Goal: Information Seeking & Learning: Understand process/instructions

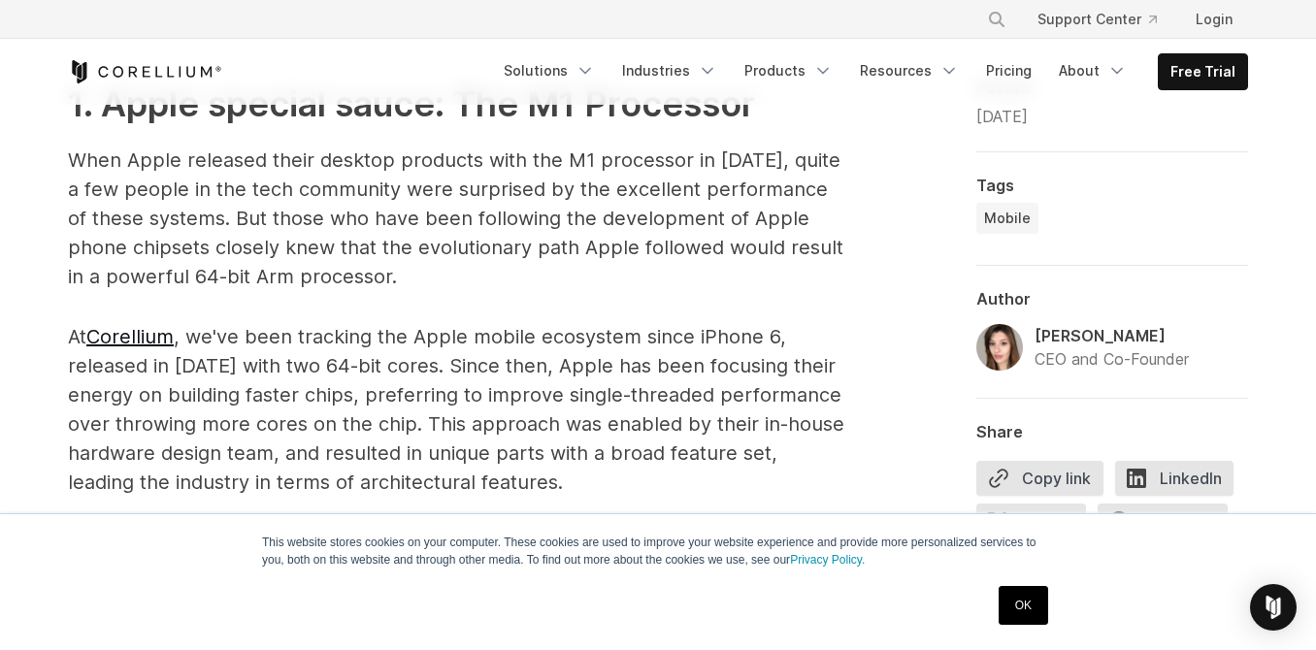
scroll to position [1068, 0]
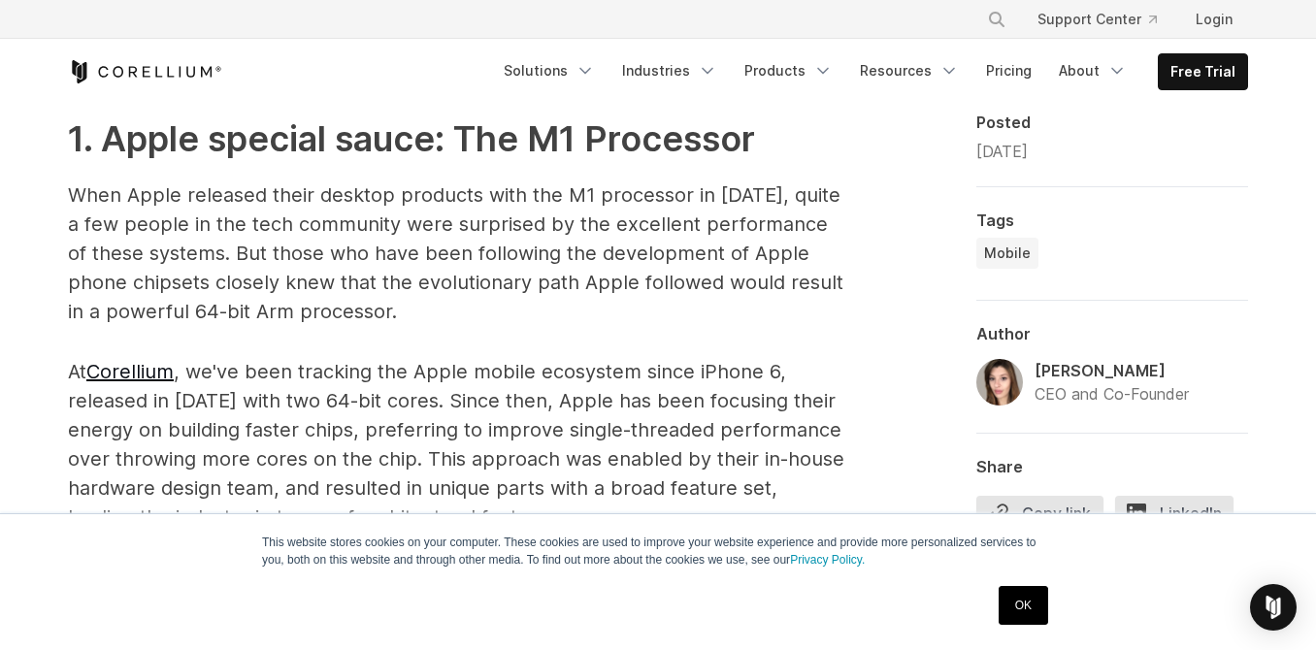
click at [1012, 603] on link "OK" at bounding box center [1023, 605] width 49 height 39
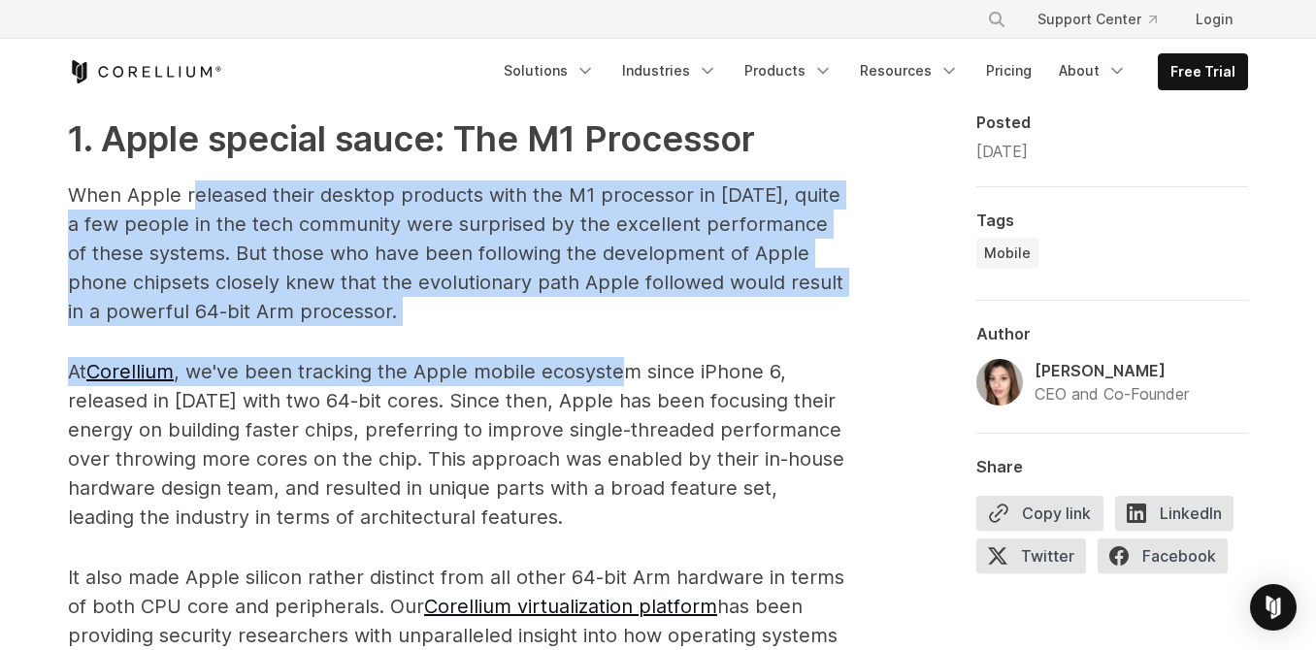
drag, startPoint x: 636, startPoint y: 327, endPoint x: 190, endPoint y: 185, distance: 467.4
click at [403, 242] on p "When Apple released their desktop products with the M1 processor in [DATE], qui…" at bounding box center [456, 254] width 776 height 146
click at [731, 319] on p "When Apple released their desktop products with the M1 processor in [DATE], qui…" at bounding box center [456, 254] width 776 height 146
click at [673, 319] on p "When Apple released their desktop products with the M1 processor in [DATE], qui…" at bounding box center [456, 254] width 776 height 146
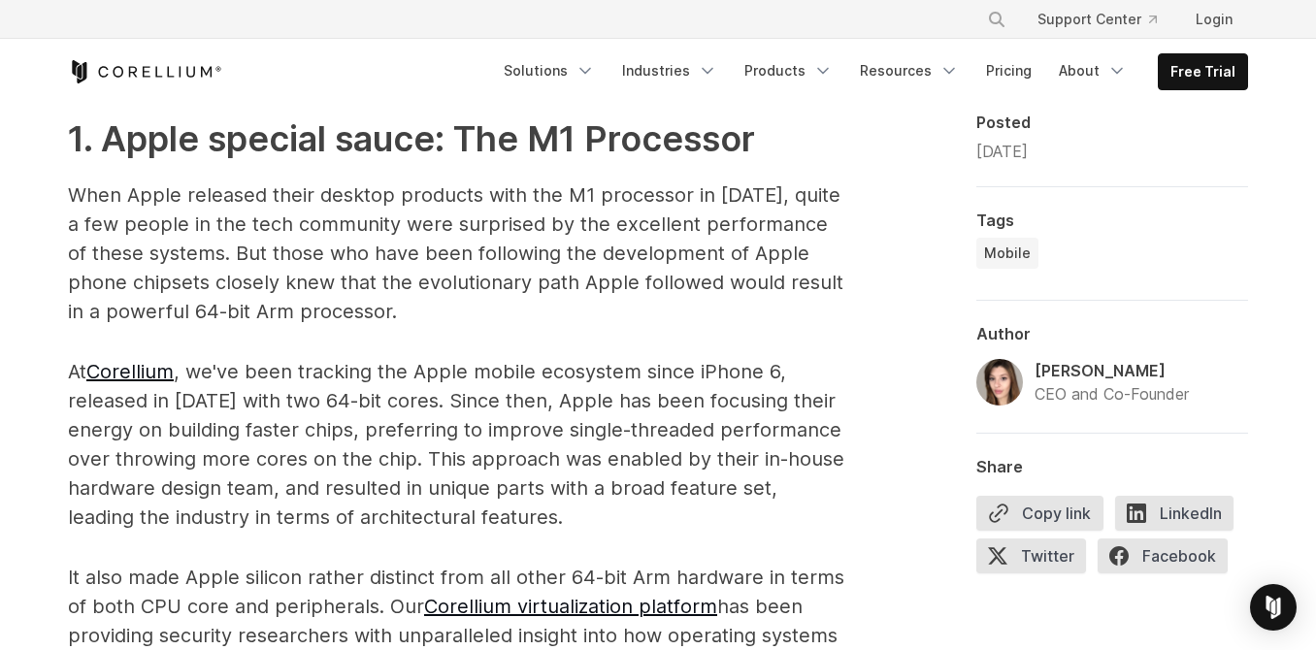
drag, startPoint x: 662, startPoint y: 289, endPoint x: 226, endPoint y: 207, distance: 443.5
click at [379, 246] on p "When Apple released their desktop products with the M1 processor in [DATE], qui…" at bounding box center [456, 254] width 776 height 146
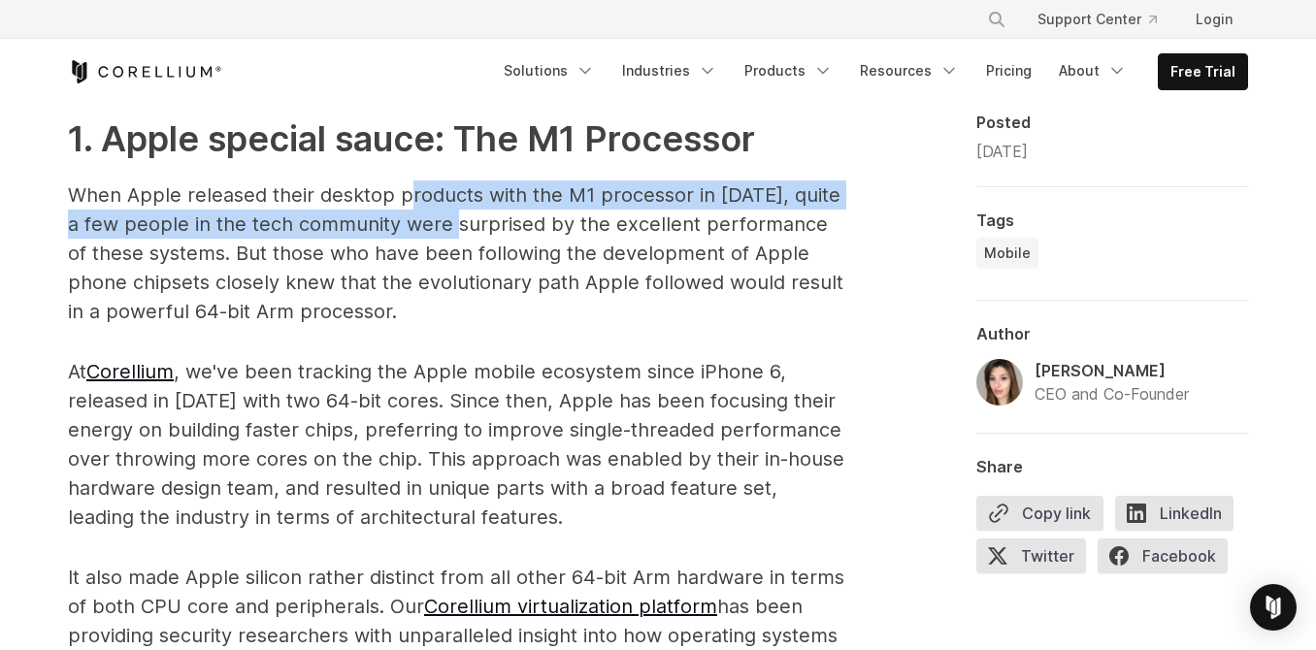
drag, startPoint x: 498, startPoint y: 220, endPoint x: 408, endPoint y: 194, distance: 94.0
click at [409, 194] on p "When Apple released their desktop products with the M1 processor in [DATE], qui…" at bounding box center [456, 254] width 776 height 146
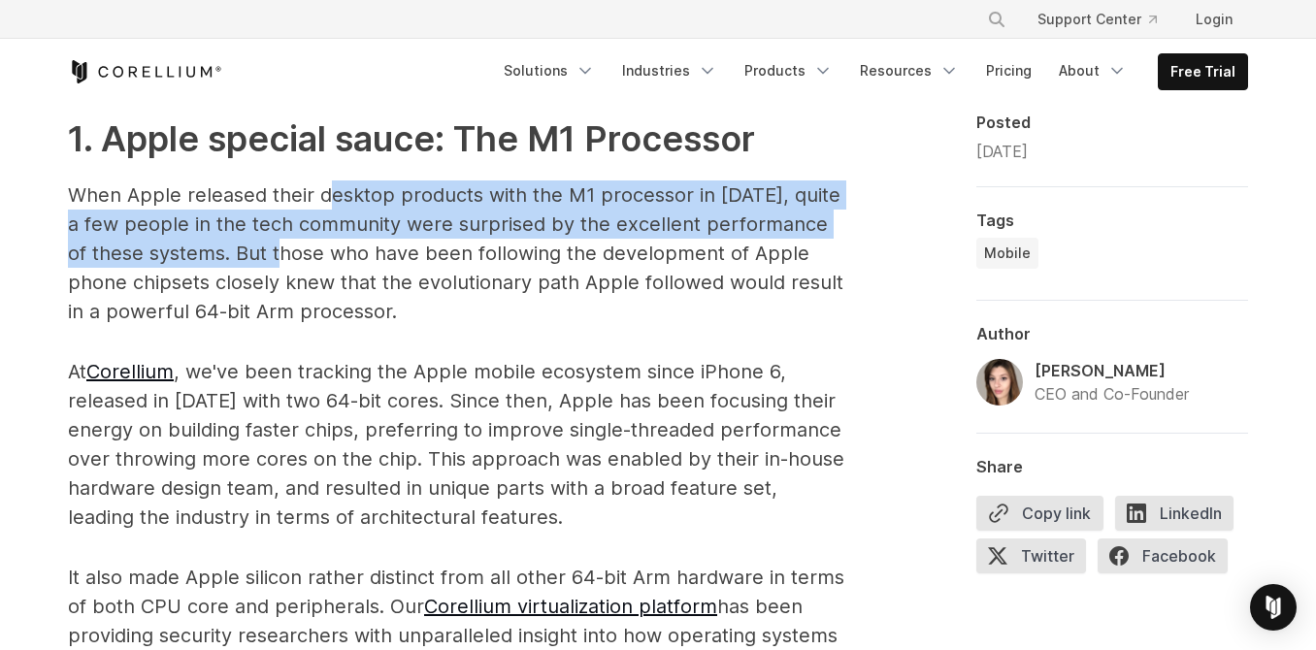
drag, startPoint x: 347, startPoint y: 263, endPoint x: 336, endPoint y: 192, distance: 71.8
click at [323, 196] on p "When Apple released their desktop products with the M1 processor in [DATE], qui…" at bounding box center [456, 254] width 776 height 146
drag, startPoint x: 630, startPoint y: 300, endPoint x: 416, endPoint y: 237, distance: 222.6
click at [416, 237] on p "When Apple released their desktop products with the M1 processor in [DATE], qui…" at bounding box center [456, 254] width 776 height 146
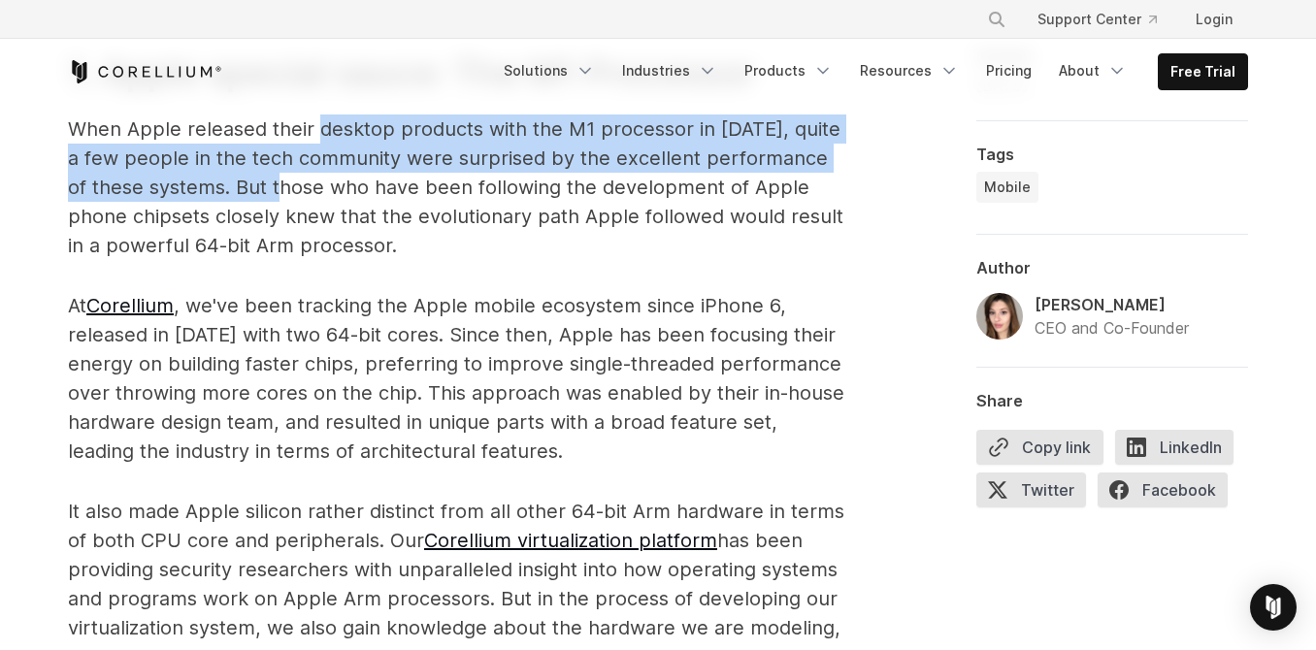
scroll to position [1262, 0]
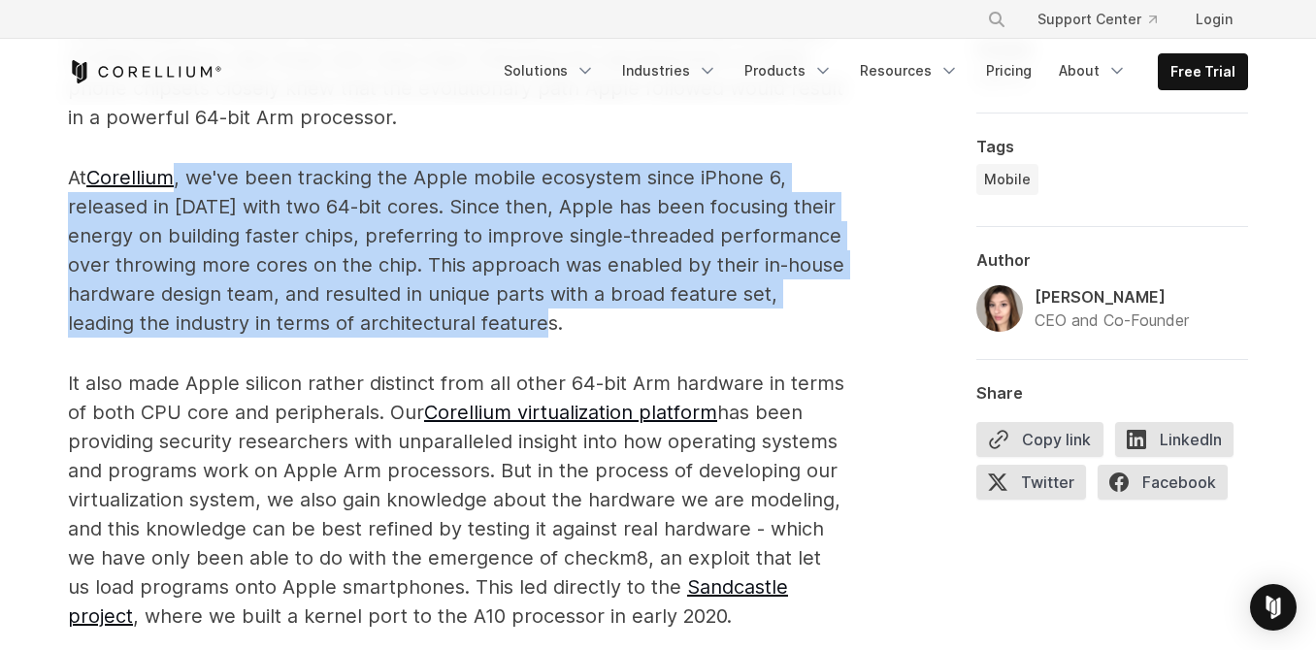
drag, startPoint x: 687, startPoint y: 328, endPoint x: 177, endPoint y: 164, distance: 536.2
click at [177, 164] on p "At Corellium , we've been tracking the Apple mobile ecosystem since iPhone 6, r…" at bounding box center [456, 250] width 776 height 175
click at [587, 287] on p "At Corellium , we've been tracking the Apple mobile ecosystem since iPhone 6, r…" at bounding box center [456, 250] width 776 height 175
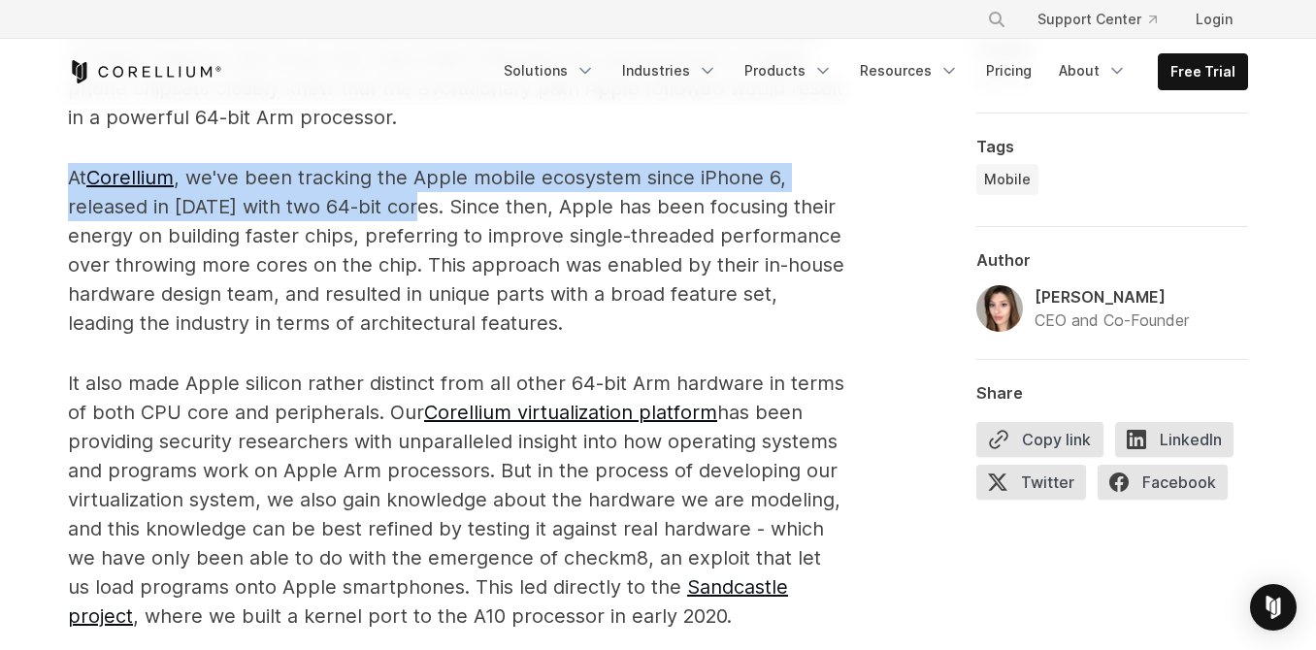
drag, startPoint x: 417, startPoint y: 213, endPoint x: 56, endPoint y: 162, distance: 364.5
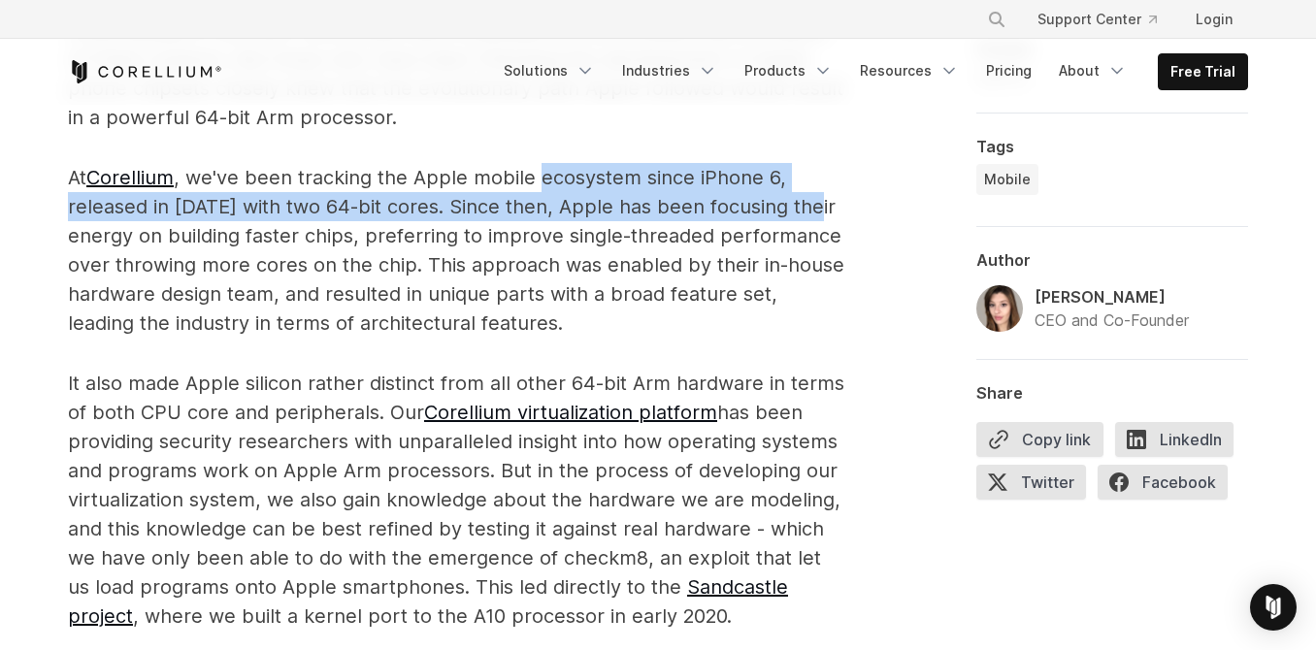
drag, startPoint x: 825, startPoint y: 212, endPoint x: 441, endPoint y: 159, distance: 387.9
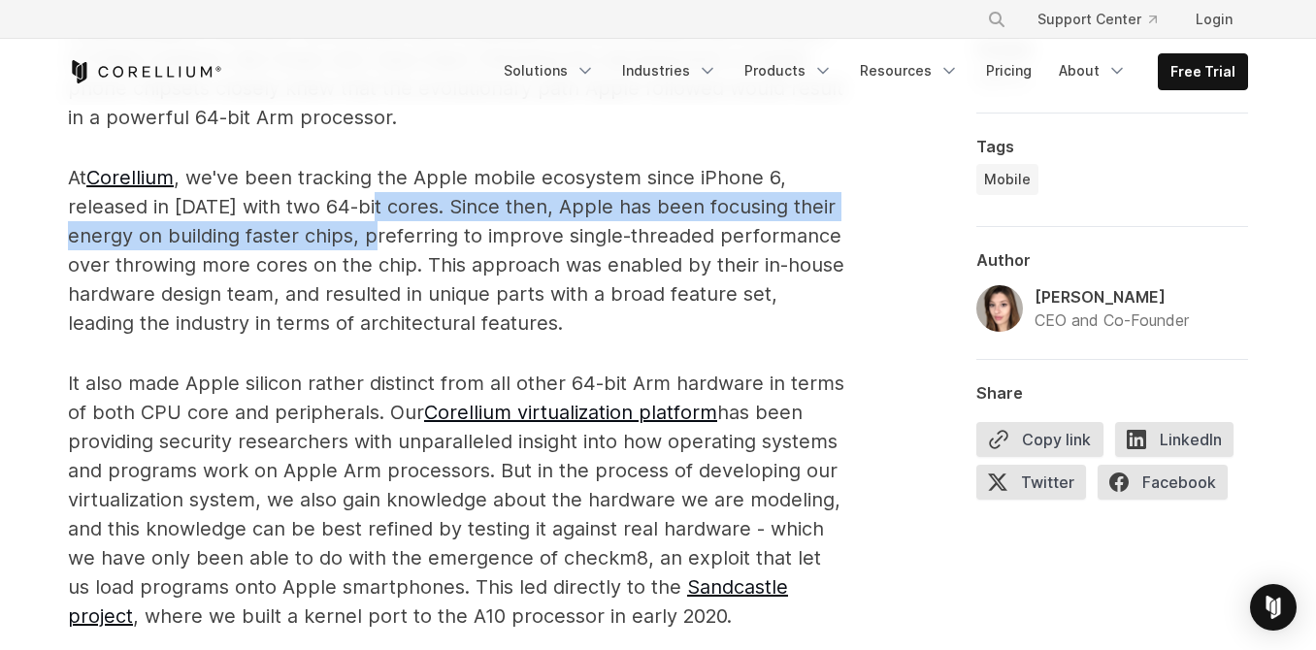
click at [368, 212] on p "At Corellium , we've been tracking the Apple mobile ecosystem since iPhone 6, r…" at bounding box center [456, 250] width 776 height 175
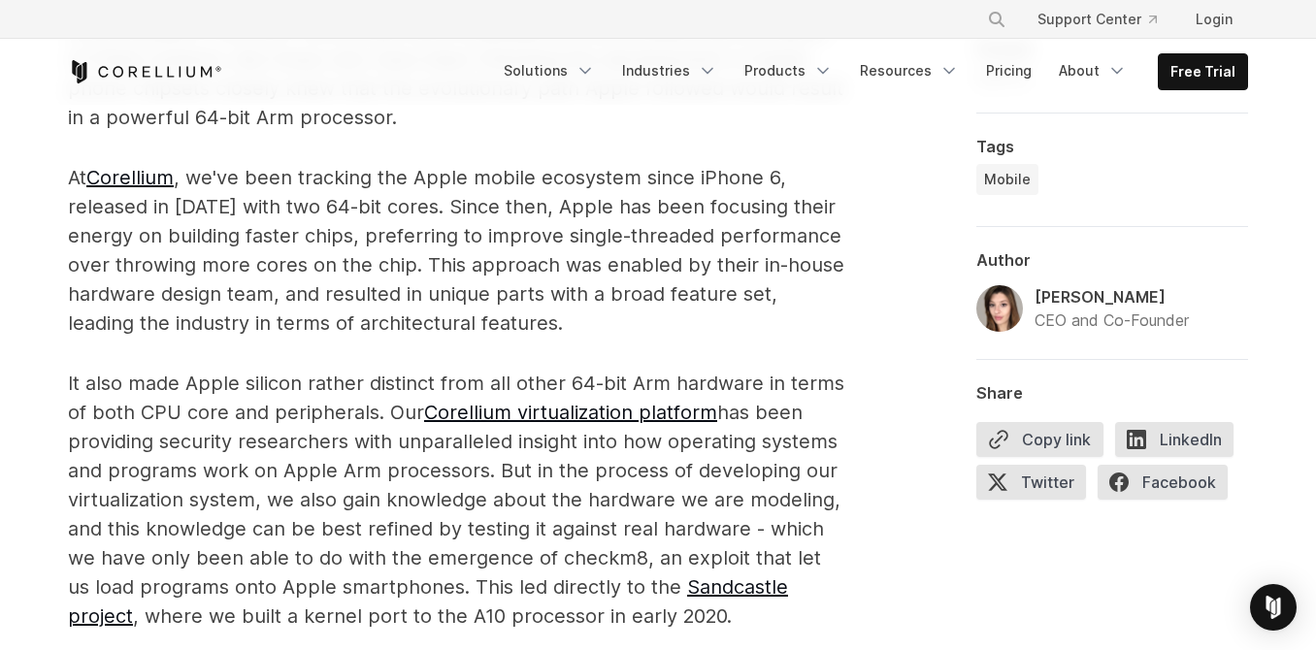
click at [485, 273] on p "At Corellium , we've been tracking the Apple mobile ecosystem since iPhone 6, r…" at bounding box center [456, 250] width 776 height 175
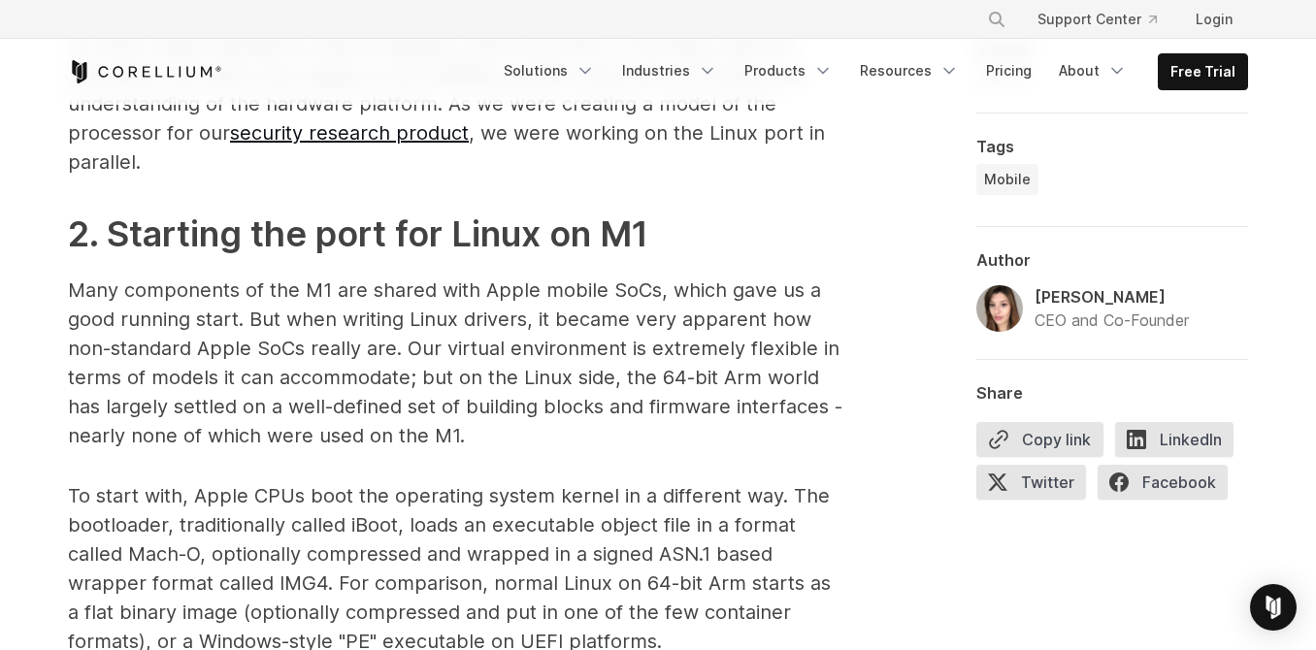
scroll to position [1941, 0]
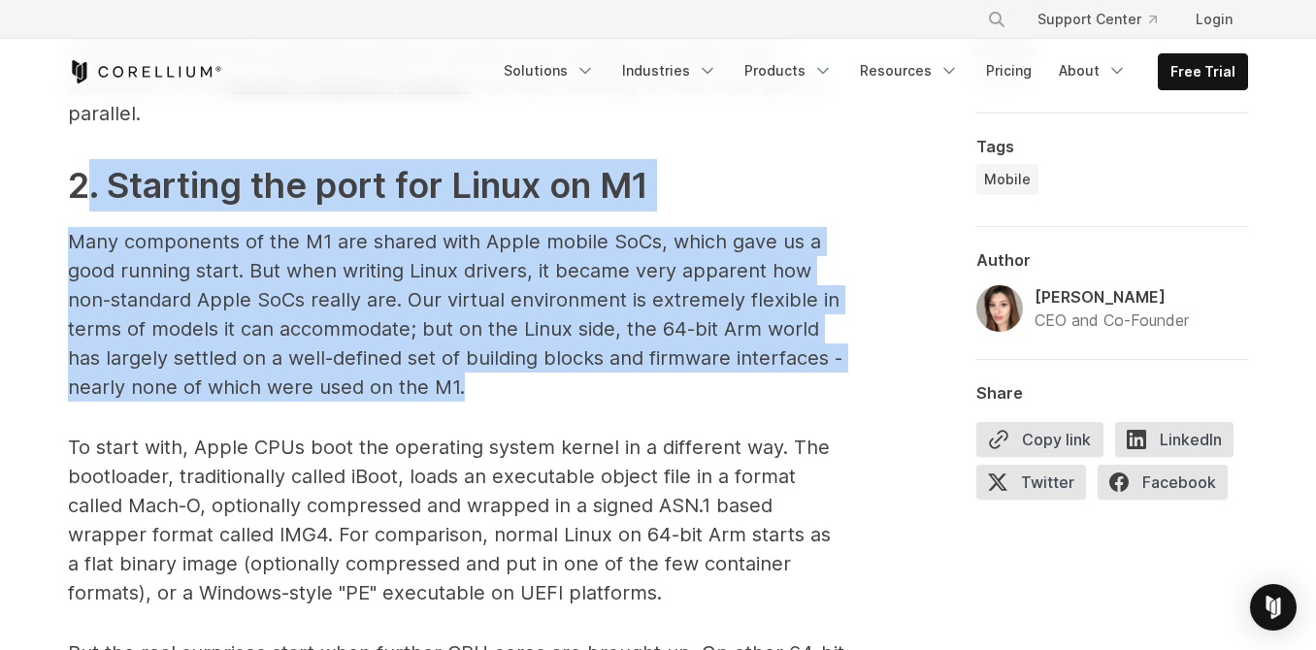
drag, startPoint x: 428, startPoint y: 354, endPoint x: 93, endPoint y: 168, distance: 383.2
click at [404, 289] on p "Many components of the M1 are shared with Apple mobile SoCs, which gave us a go…" at bounding box center [456, 314] width 776 height 175
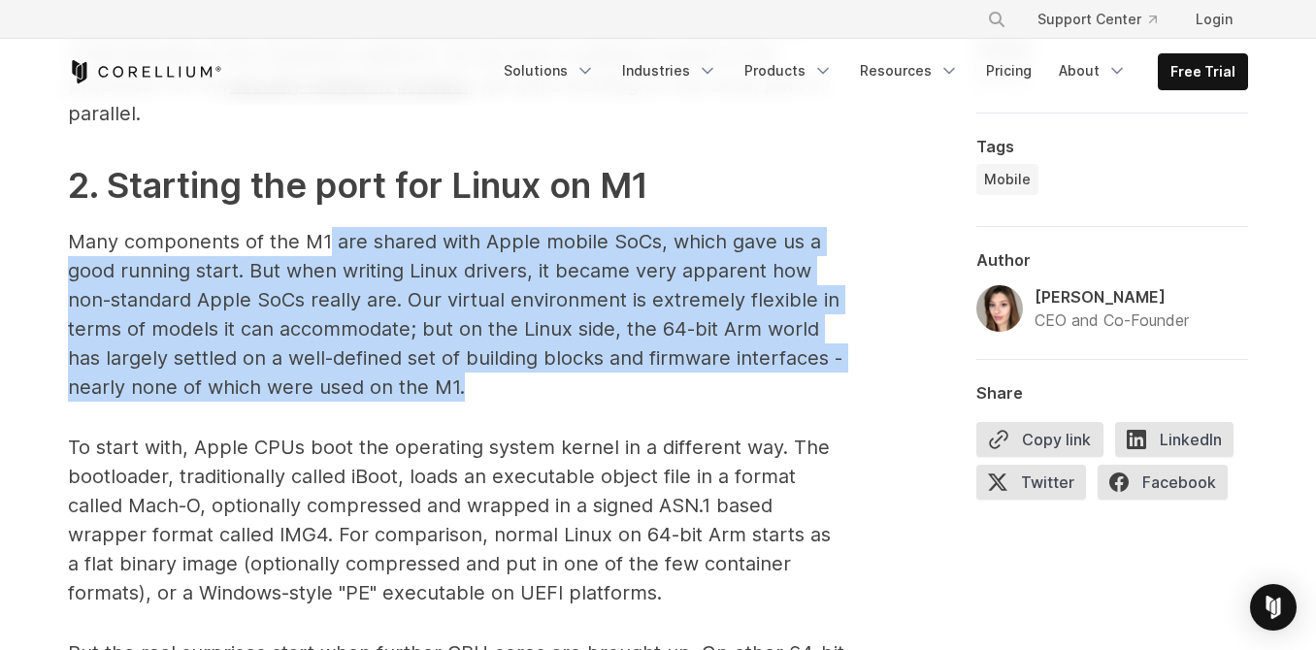
drag, startPoint x: 490, startPoint y: 380, endPoint x: 342, endPoint y: 195, distance: 237.5
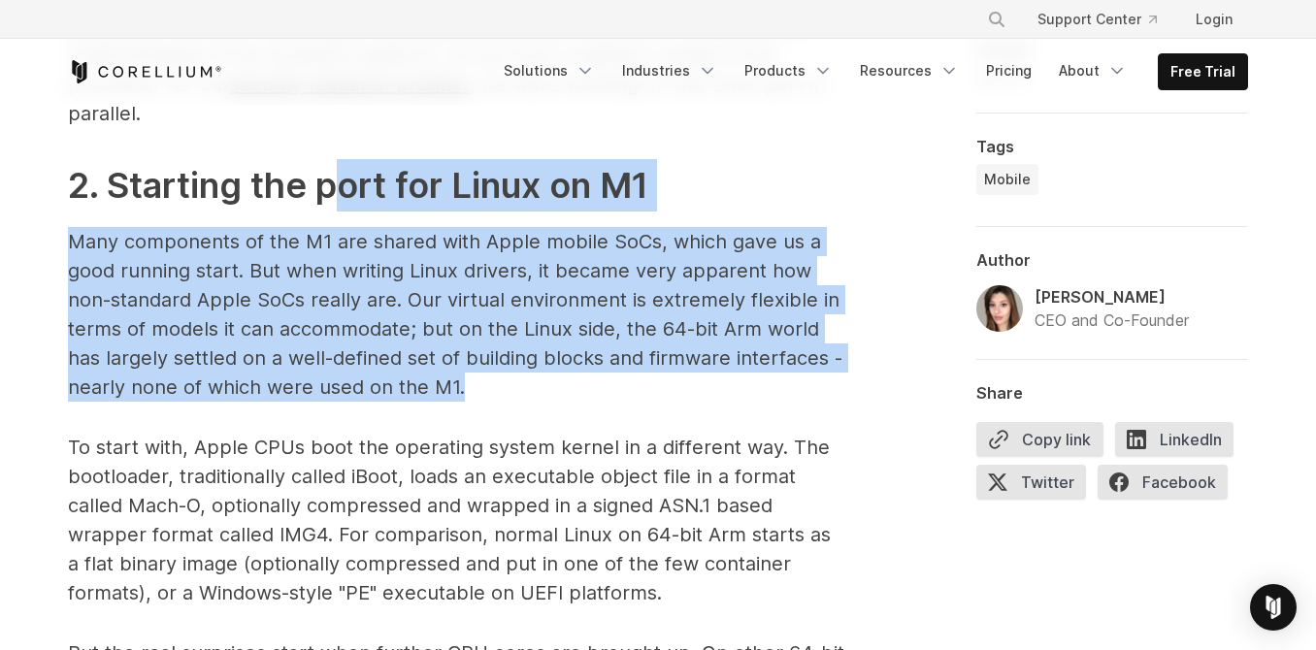
click at [650, 372] on p "Many components of the M1 are shared with Apple mobile SoCs, which gave us a go…" at bounding box center [456, 314] width 776 height 175
click at [601, 381] on p "Many components of the M1 are shared with Apple mobile SoCs, which gave us a go…" at bounding box center [456, 314] width 776 height 175
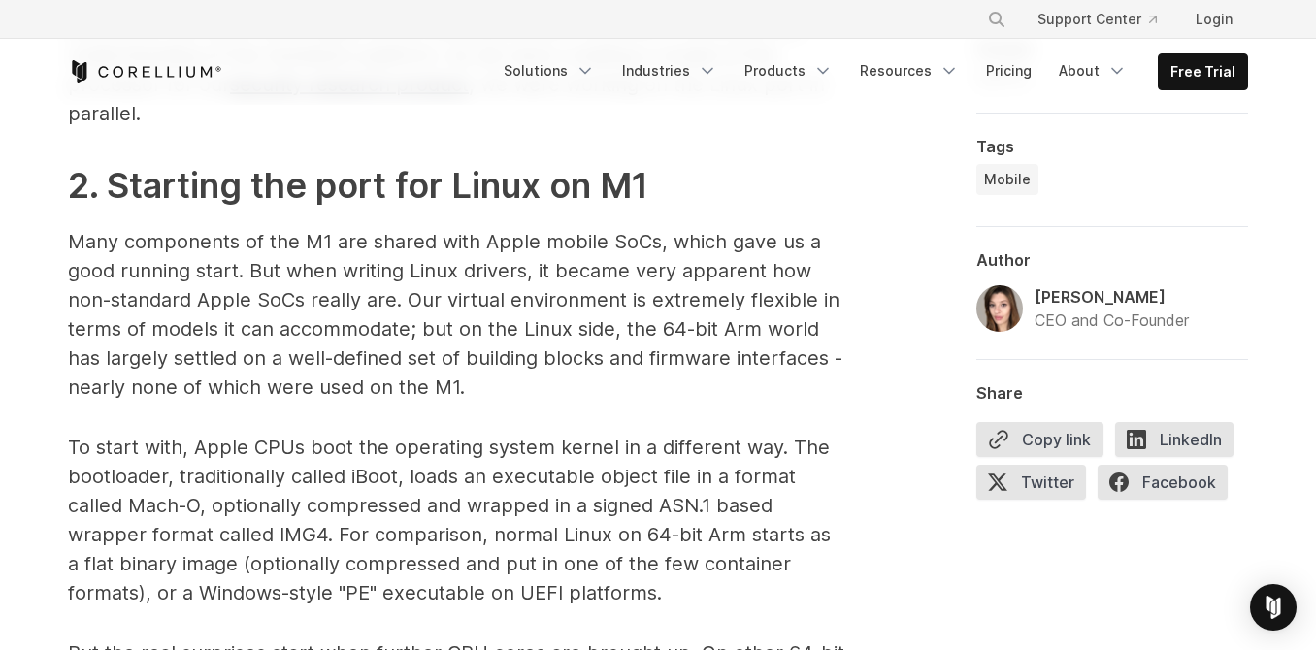
click at [571, 387] on p "Many components of the M1 are shared with Apple mobile SoCs, which gave us a go…" at bounding box center [456, 314] width 776 height 175
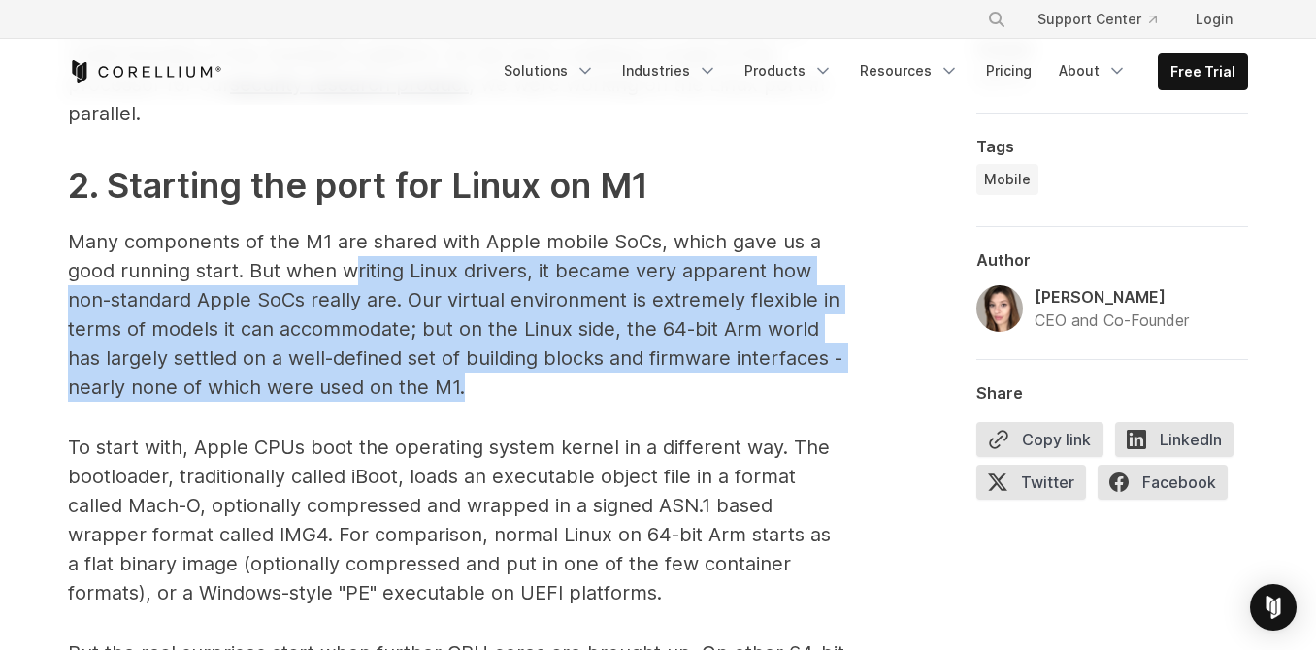
drag, startPoint x: 539, startPoint y: 381, endPoint x: 345, endPoint y: 246, distance: 236.9
click at [351, 253] on p "Many components of the M1 are shared with Apple mobile SoCs, which gave us a go…" at bounding box center [456, 314] width 776 height 175
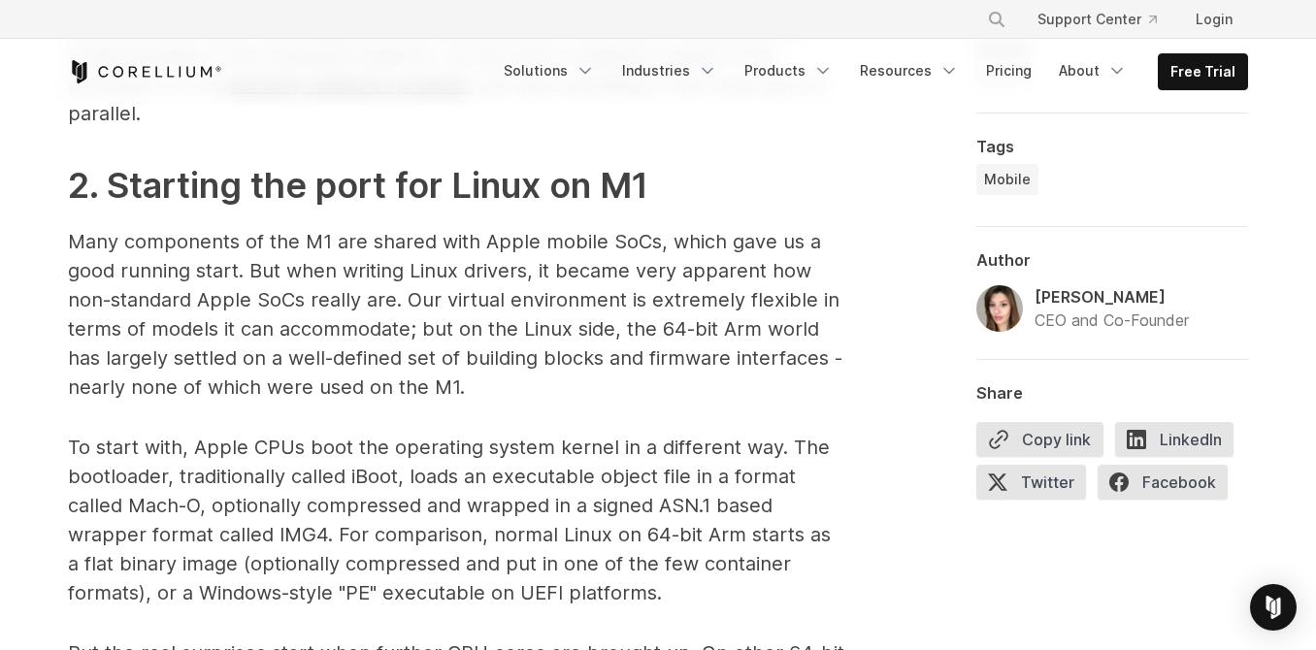
click at [342, 243] on p "Many components of the M1 are shared with Apple mobile SoCs, which gave us a go…" at bounding box center [456, 314] width 776 height 175
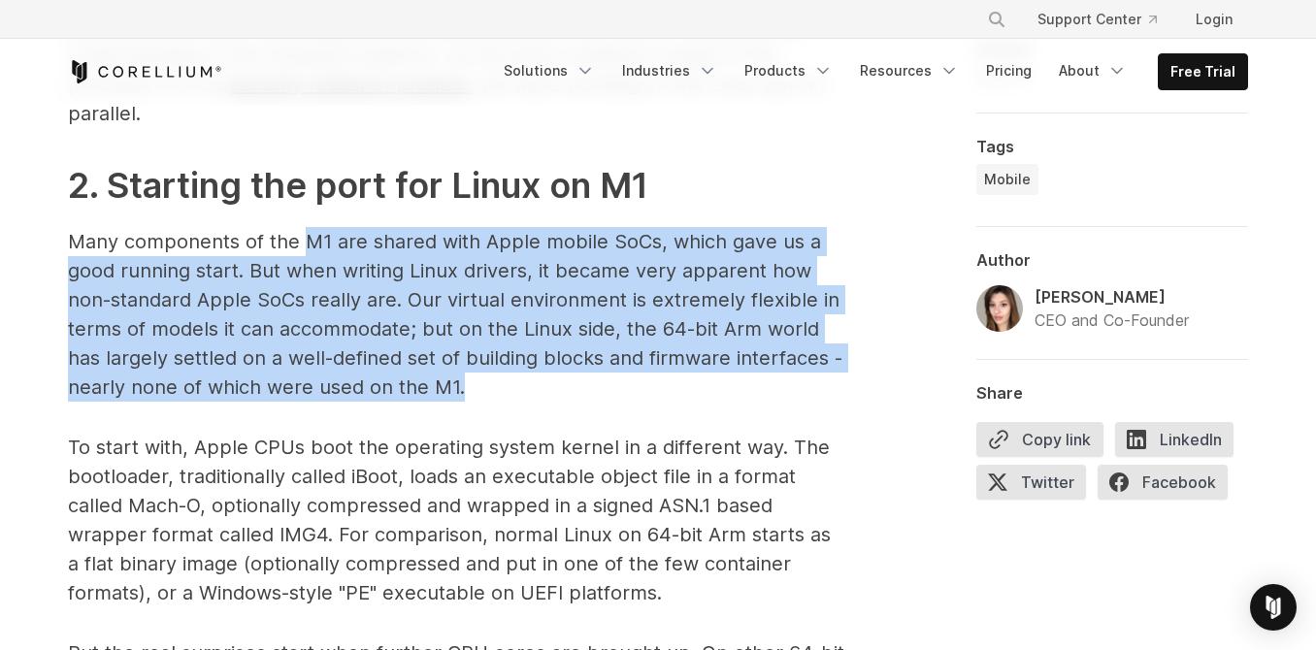
drag, startPoint x: 466, startPoint y: 392, endPoint x: 293, endPoint y: 191, distance: 264.9
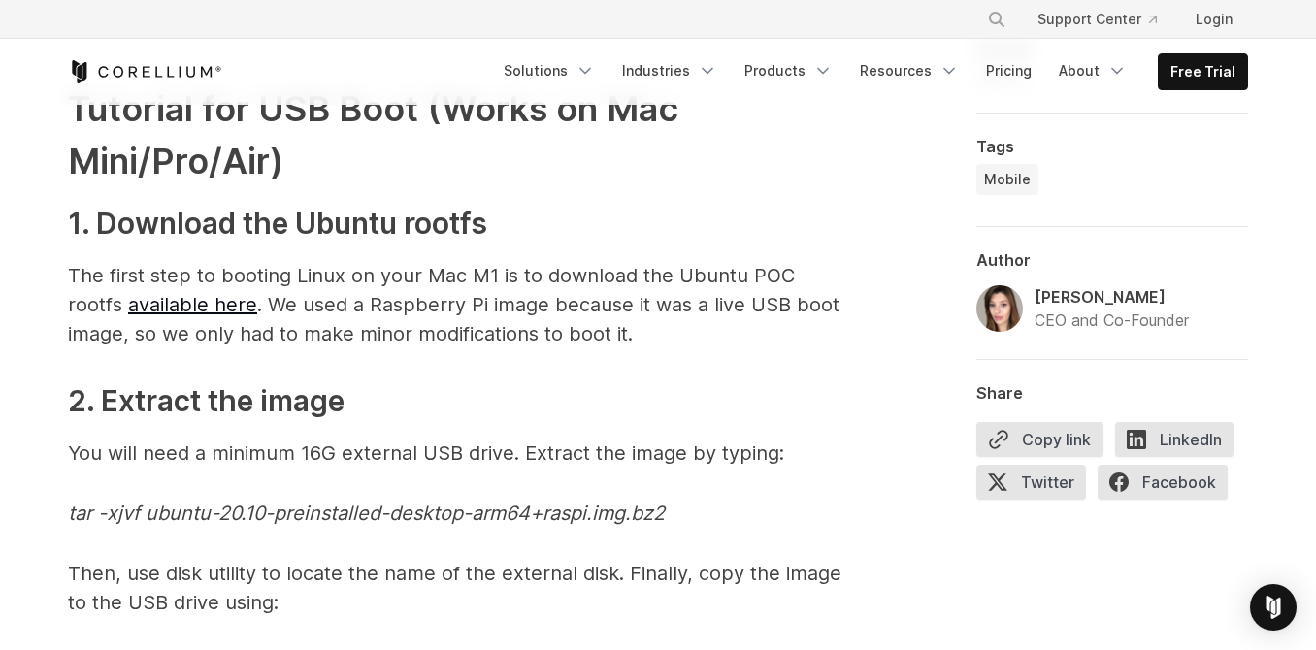
scroll to position [5046, 0]
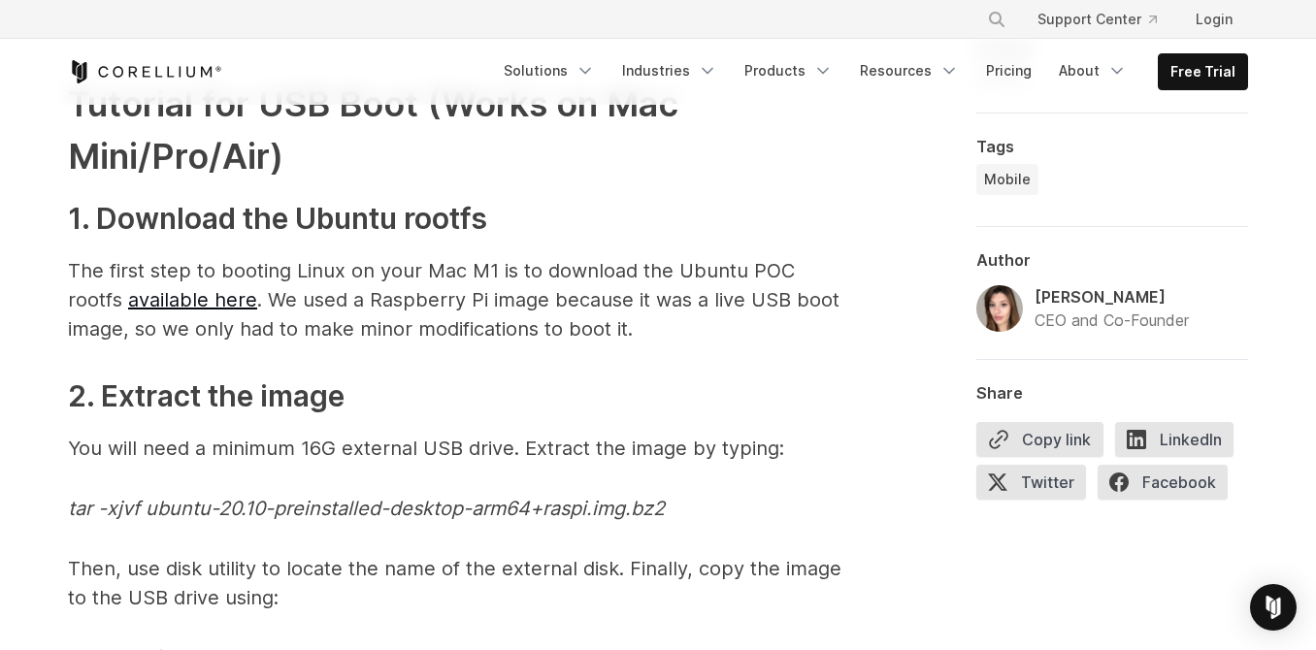
drag, startPoint x: 636, startPoint y: 338, endPoint x: 656, endPoint y: 339, distance: 20.4
click at [656, 339] on p "The first step to booting Linux on your Mac M1 is to download the Ubuntu POC ro…" at bounding box center [456, 299] width 776 height 87
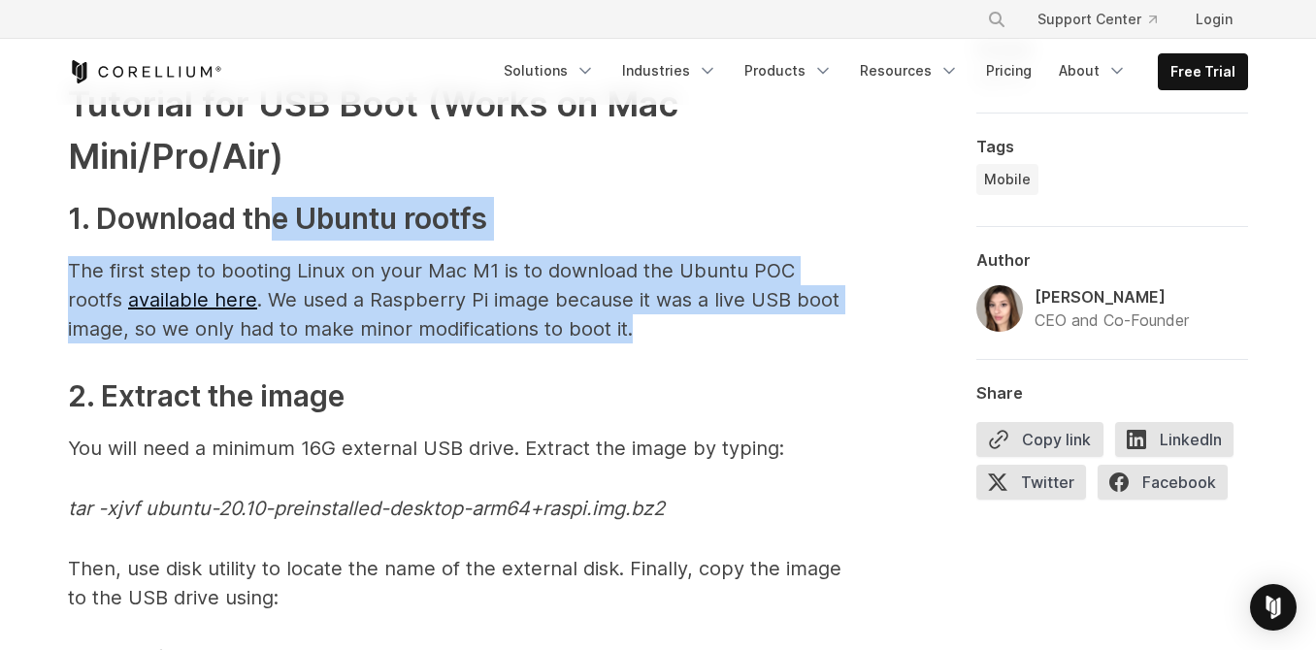
drag, startPoint x: 645, startPoint y: 315, endPoint x: 272, endPoint y: 223, distance: 384.8
click at [272, 223] on span "1. Apple special sauce: The M1 Processor When Apple released their desktop prod…" at bounding box center [456, 81] width 776 height 7895
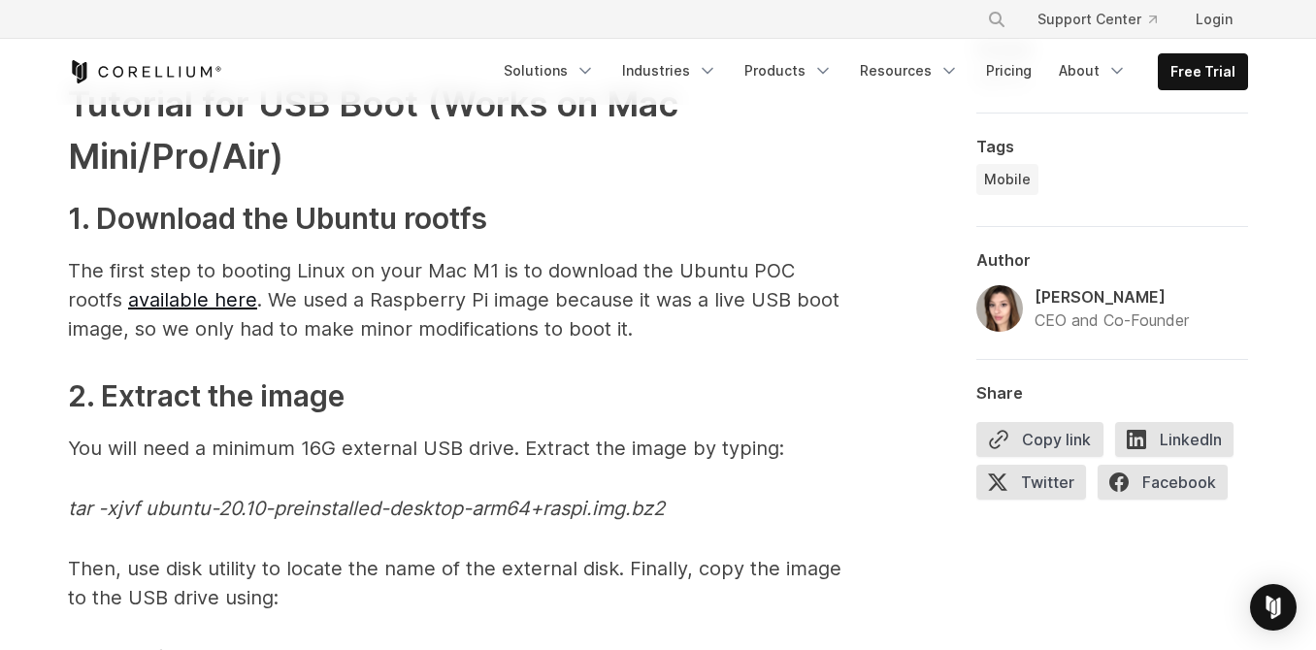
click at [662, 356] on span "1. Apple special sauce: The M1 Processor When Apple released their desktop prod…" at bounding box center [456, 81] width 776 height 7895
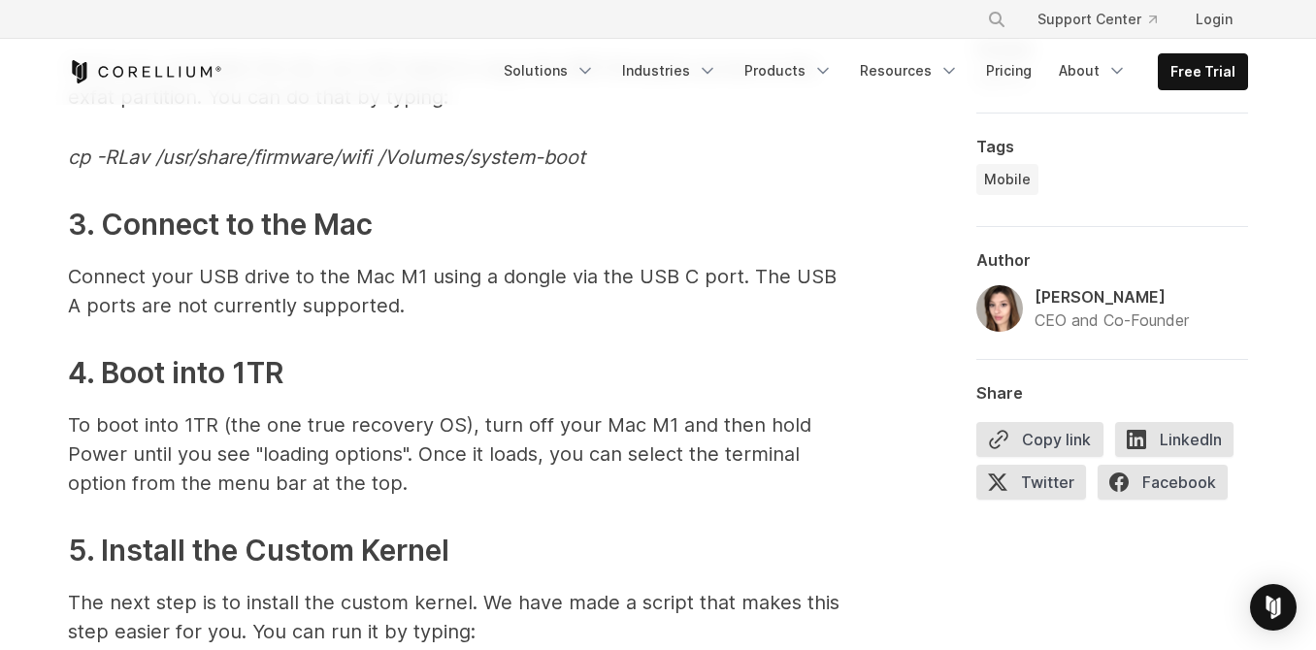
scroll to position [6114, 0]
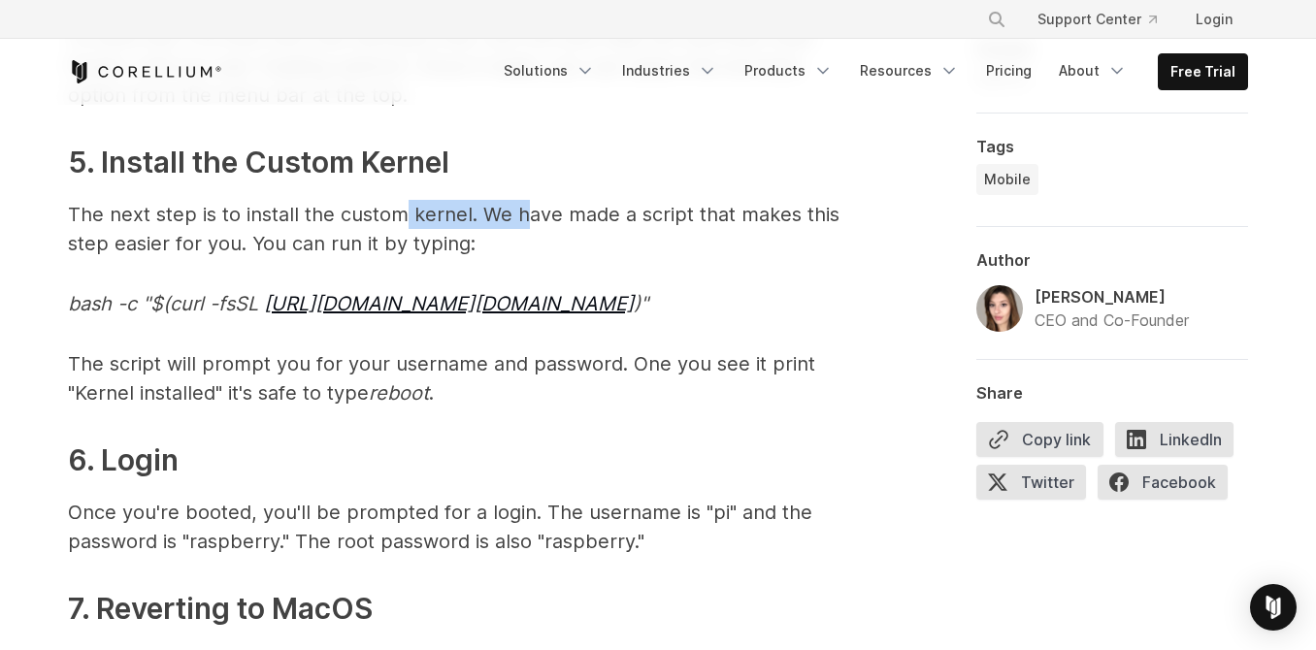
drag, startPoint x: 533, startPoint y: 224, endPoint x: 402, endPoint y: 183, distance: 137.2
drag, startPoint x: 560, startPoint y: 225, endPoint x: 527, endPoint y: 235, distance: 34.4
click at [555, 227] on p "The next step is to install the custom kernel. We have made a script that makes…" at bounding box center [456, 229] width 776 height 58
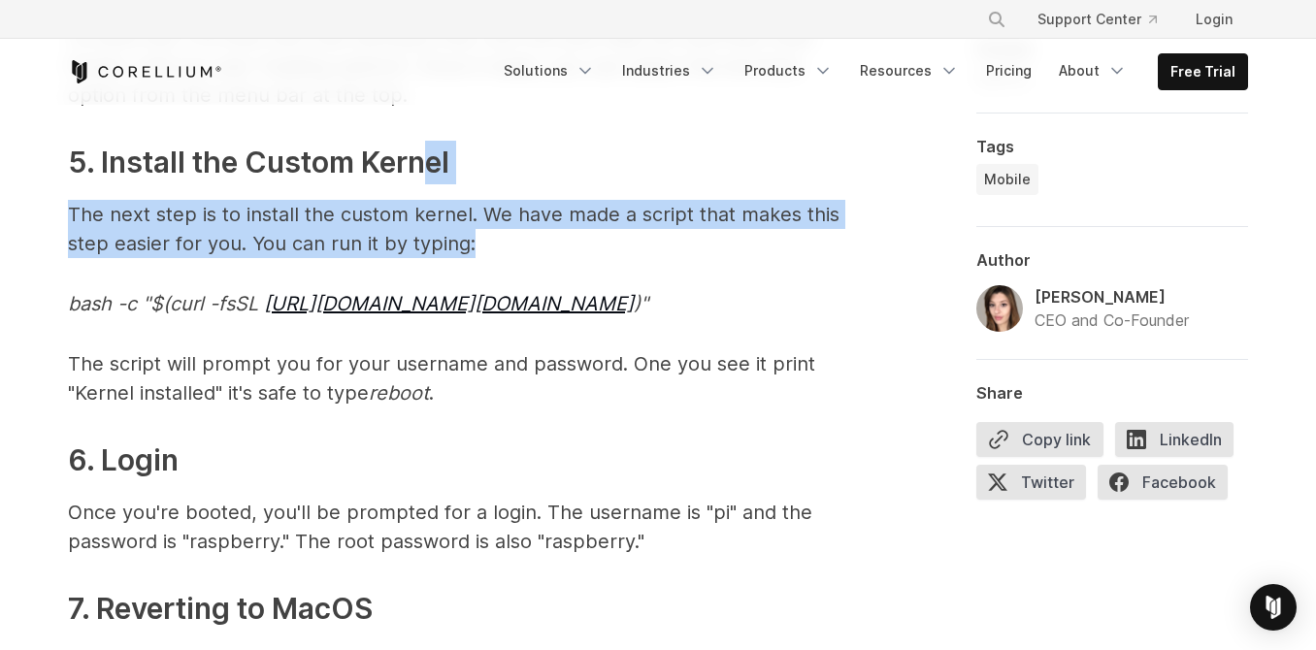
drag, startPoint x: 477, startPoint y: 246, endPoint x: 429, endPoint y: 181, distance: 81.1
click at [522, 237] on p "The next step is to install the custom kernel. We have made a script that makes…" at bounding box center [456, 229] width 776 height 58
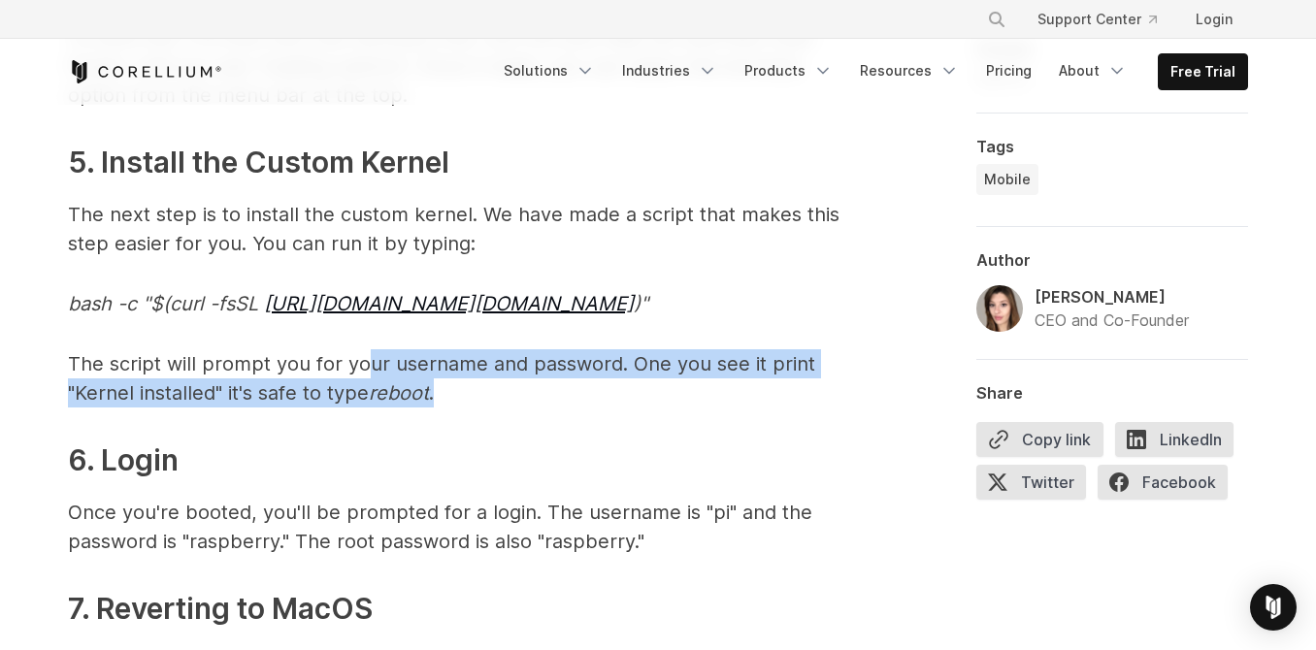
drag, startPoint x: 462, startPoint y: 394, endPoint x: 366, endPoint y: 354, distance: 104.0
click at [366, 354] on p "The script will prompt you for your username and password. One you see it print…" at bounding box center [456, 378] width 776 height 58
click at [469, 400] on p "The script will prompt you for your username and password. One you see it print…" at bounding box center [456, 378] width 776 height 58
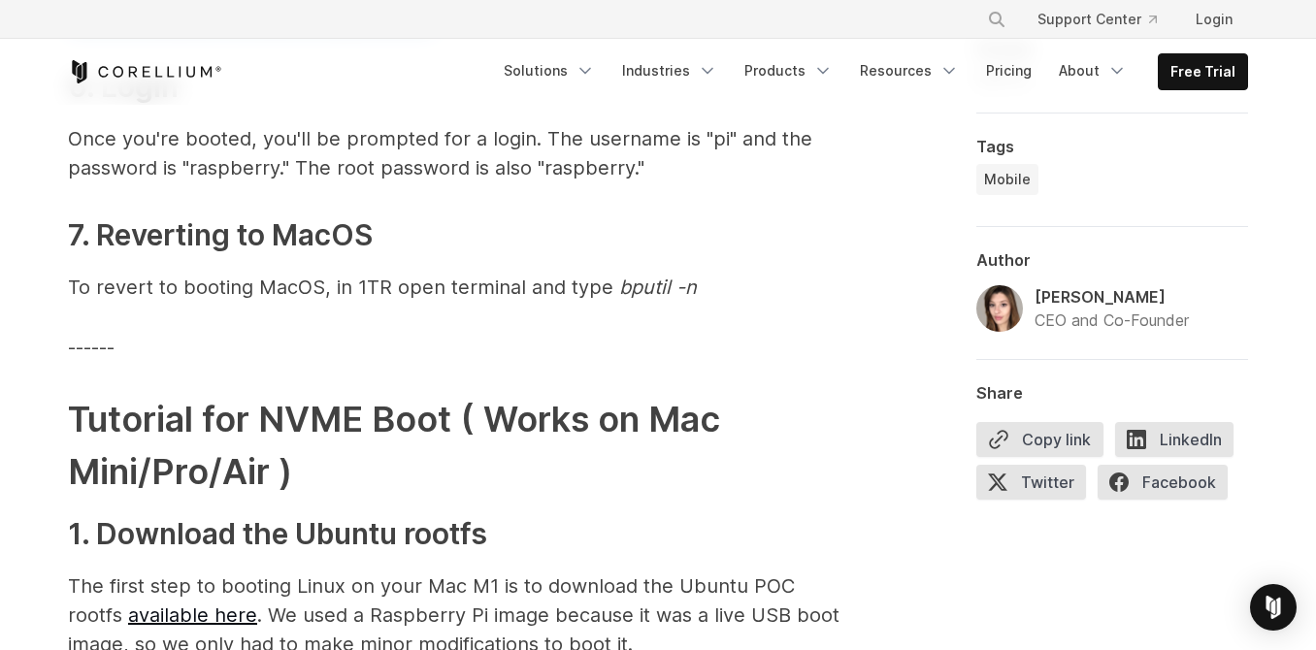
scroll to position [6502, 0]
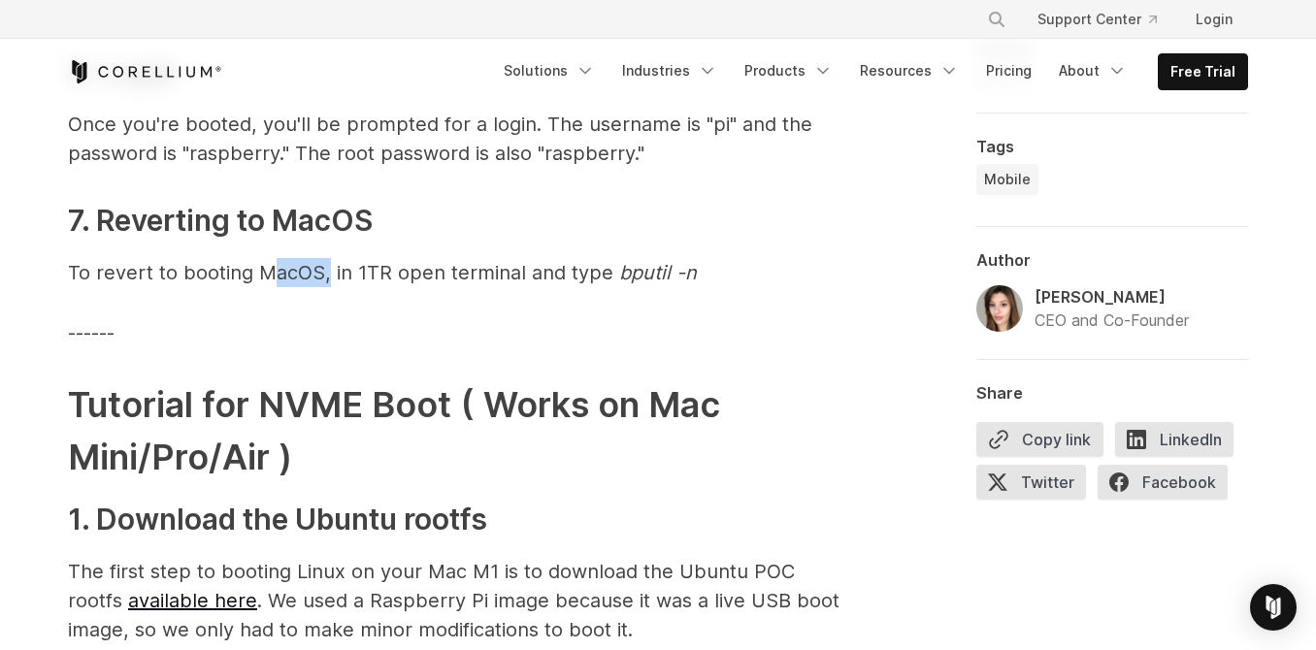
drag, startPoint x: 328, startPoint y: 273, endPoint x: 275, endPoint y: 262, distance: 54.4
click at [275, 262] on p "To revert to booting MacOS, in 1TR open terminal and type bputil -n" at bounding box center [456, 272] width 776 height 29
click at [516, 269] on p "To revert to booting MacOS, in 1TR open terminal and type bputil -n" at bounding box center [456, 272] width 776 height 29
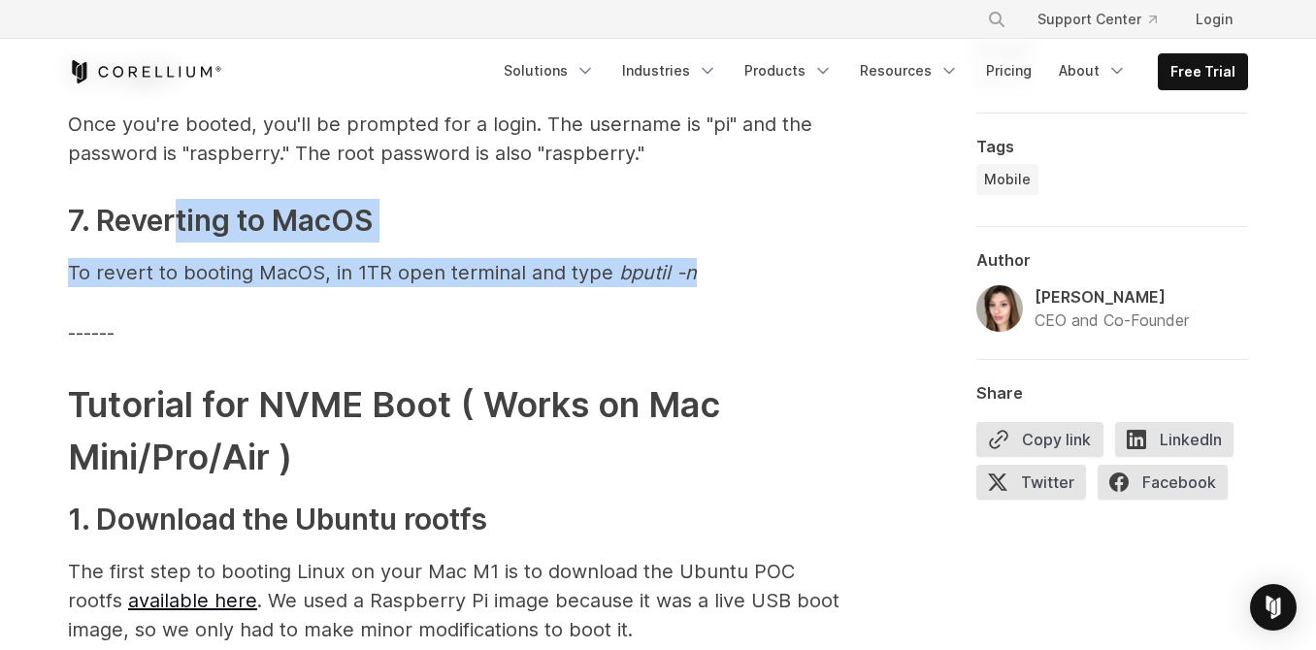
drag, startPoint x: 726, startPoint y: 267, endPoint x: 223, endPoint y: 208, distance: 506.2
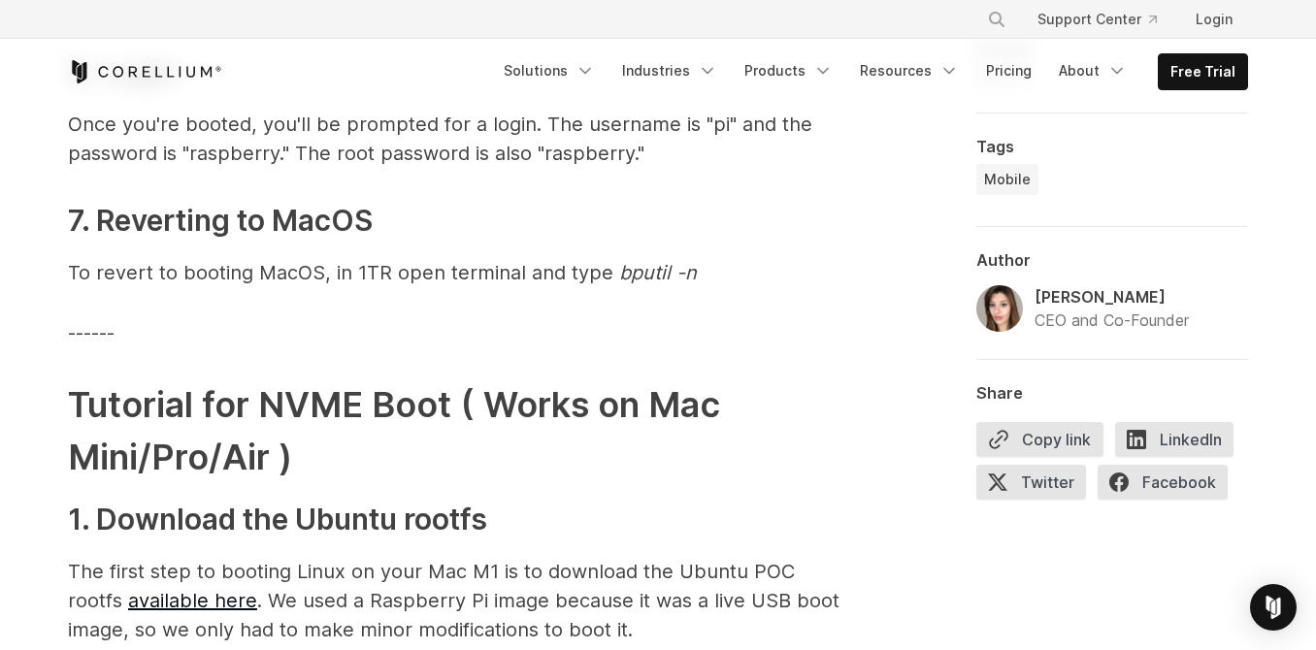
drag, startPoint x: 637, startPoint y: 273, endPoint x: 704, endPoint y: 267, distance: 67.2
click at [699, 267] on p "To revert to booting MacOS, in 1TR open terminal and type bputil -n" at bounding box center [456, 272] width 776 height 29
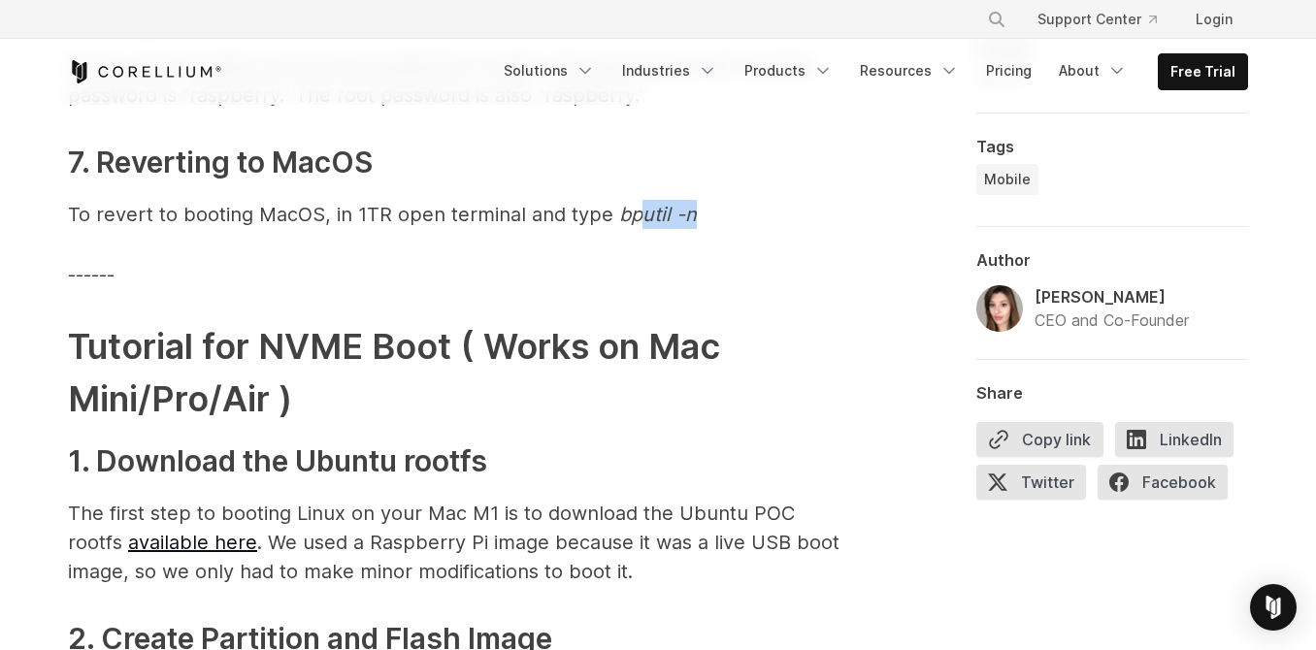
scroll to position [6696, 0]
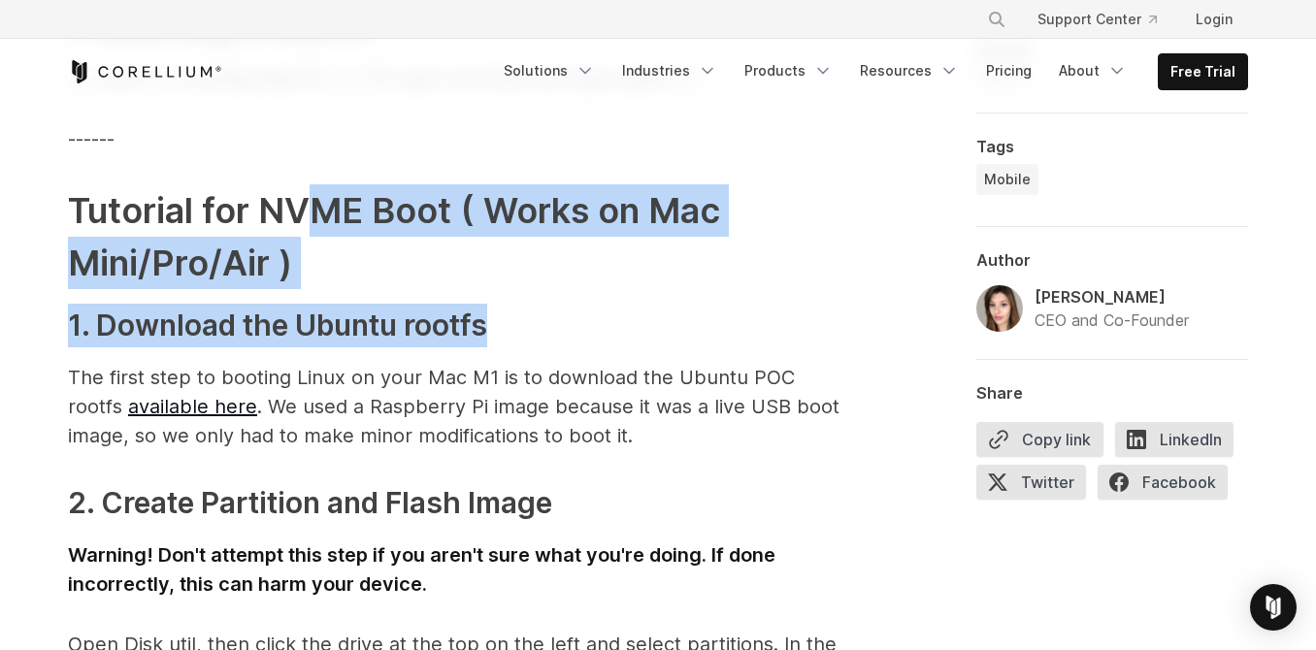
drag, startPoint x: 515, startPoint y: 325, endPoint x: 372, endPoint y: 229, distance: 172.8
click at [539, 320] on h3 "1. Download the Ubuntu rootfs" at bounding box center [456, 326] width 776 height 44
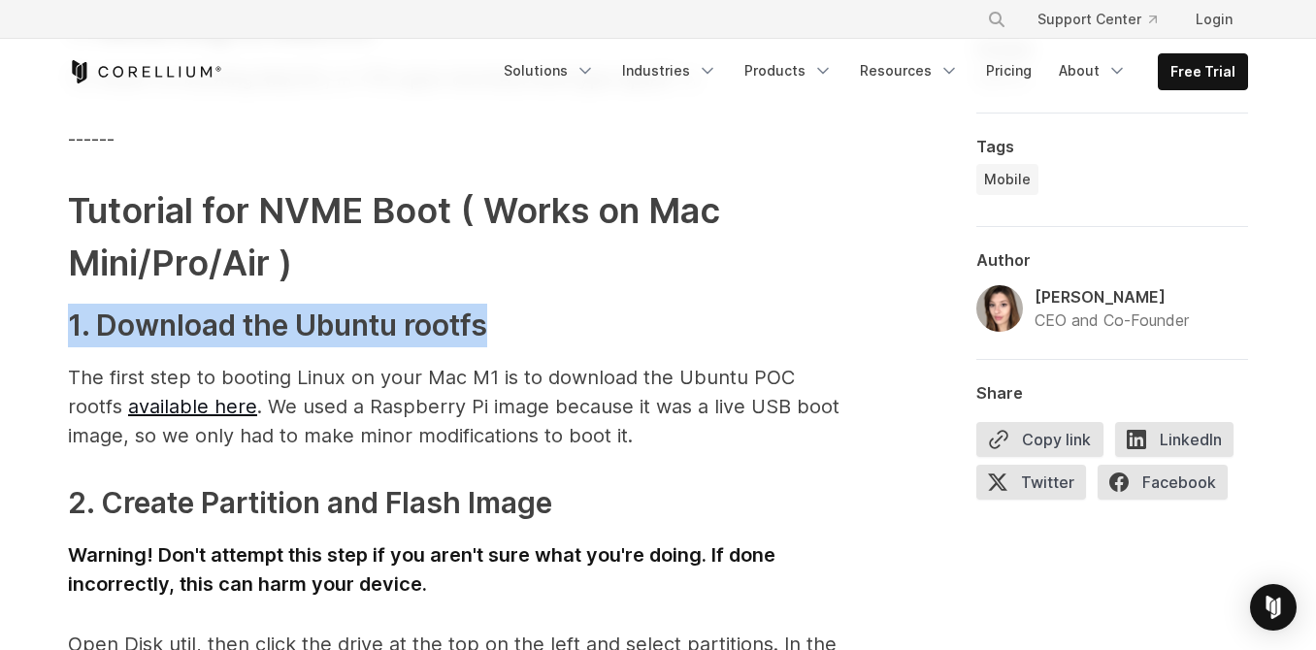
drag, startPoint x: 511, startPoint y: 338, endPoint x: 423, endPoint y: 301, distance: 95.7
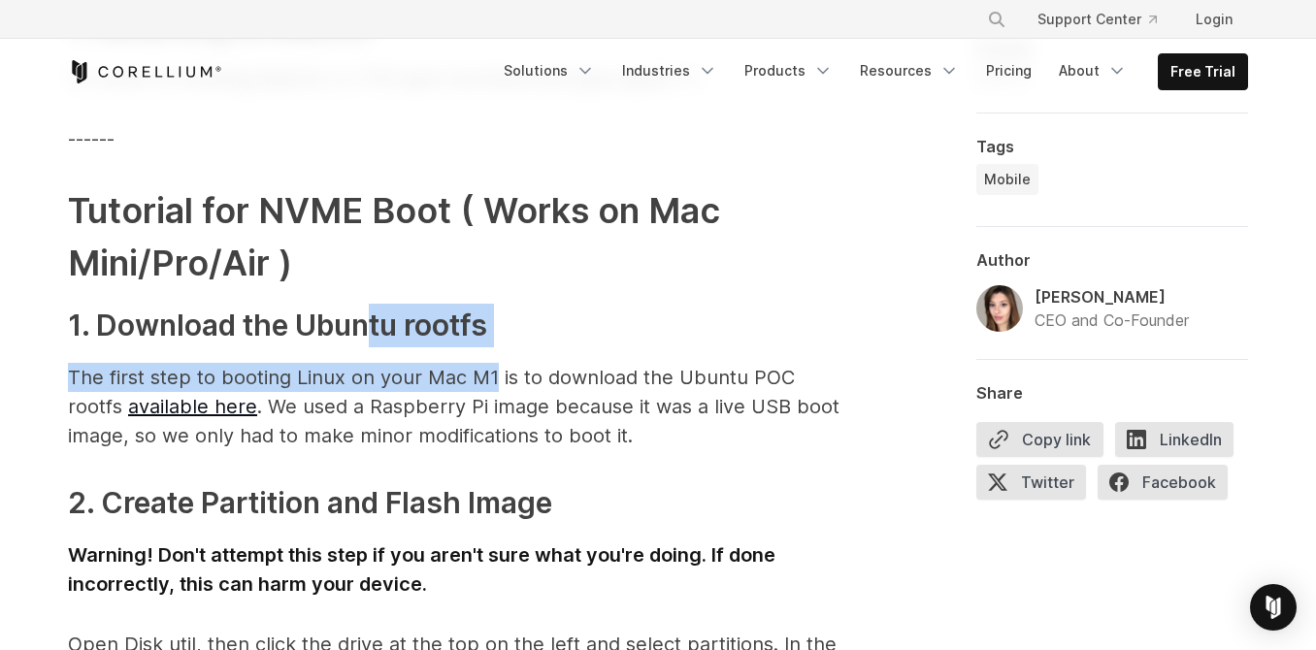
drag, startPoint x: 429, startPoint y: 335, endPoint x: 372, endPoint y: 315, distance: 60.5
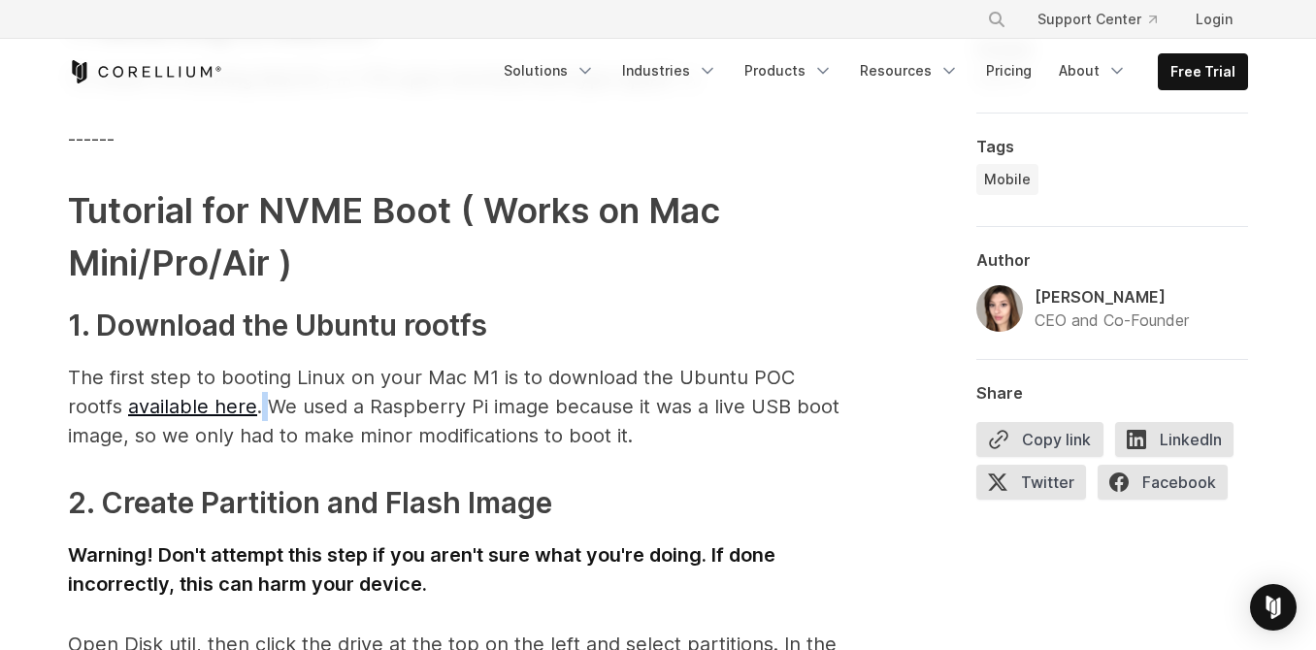
drag, startPoint x: 263, startPoint y: 410, endPoint x: 256, endPoint y: 371, distance: 39.4
click at [256, 382] on p "The first step to booting Linux on your Mac M1 is to download the Ubuntu POC ro…" at bounding box center [456, 406] width 776 height 87
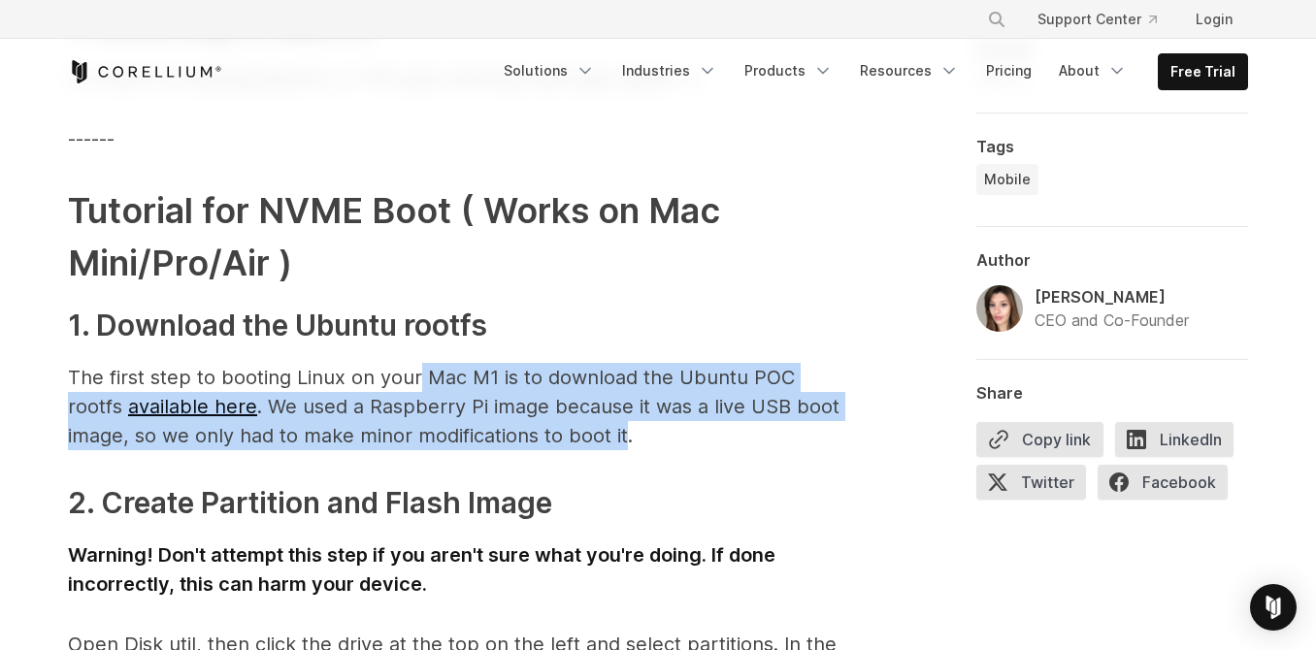
drag, startPoint x: 604, startPoint y: 428, endPoint x: 420, endPoint y: 378, distance: 190.2
click at [420, 378] on p "The first step to booting Linux on your Mac M1 is to download the Ubuntu POC ro…" at bounding box center [456, 406] width 776 height 87
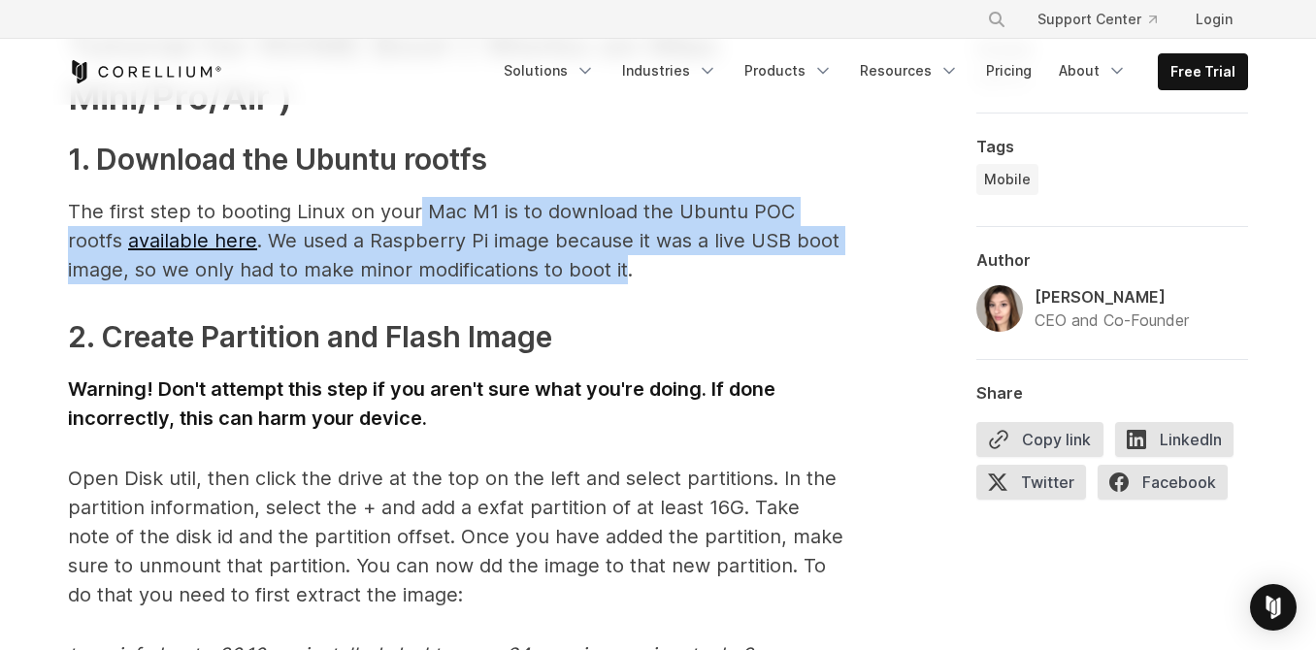
scroll to position [6890, 0]
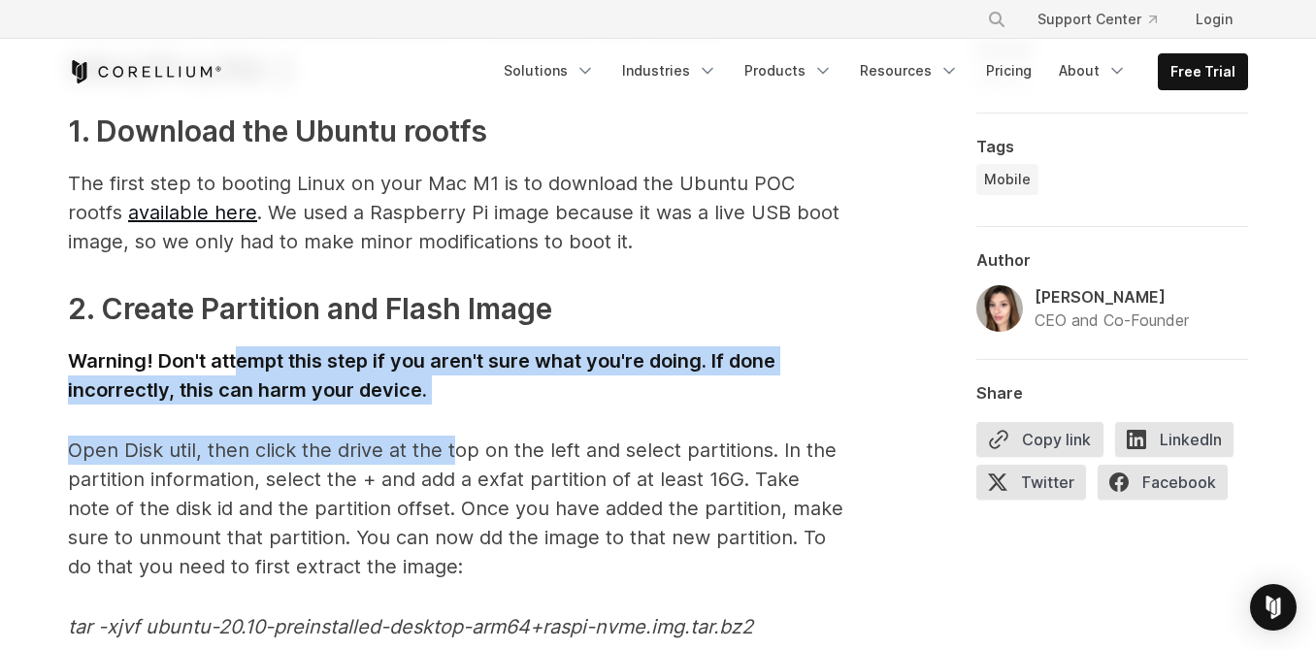
drag, startPoint x: 436, startPoint y: 400, endPoint x: 230, endPoint y: 338, distance: 214.9
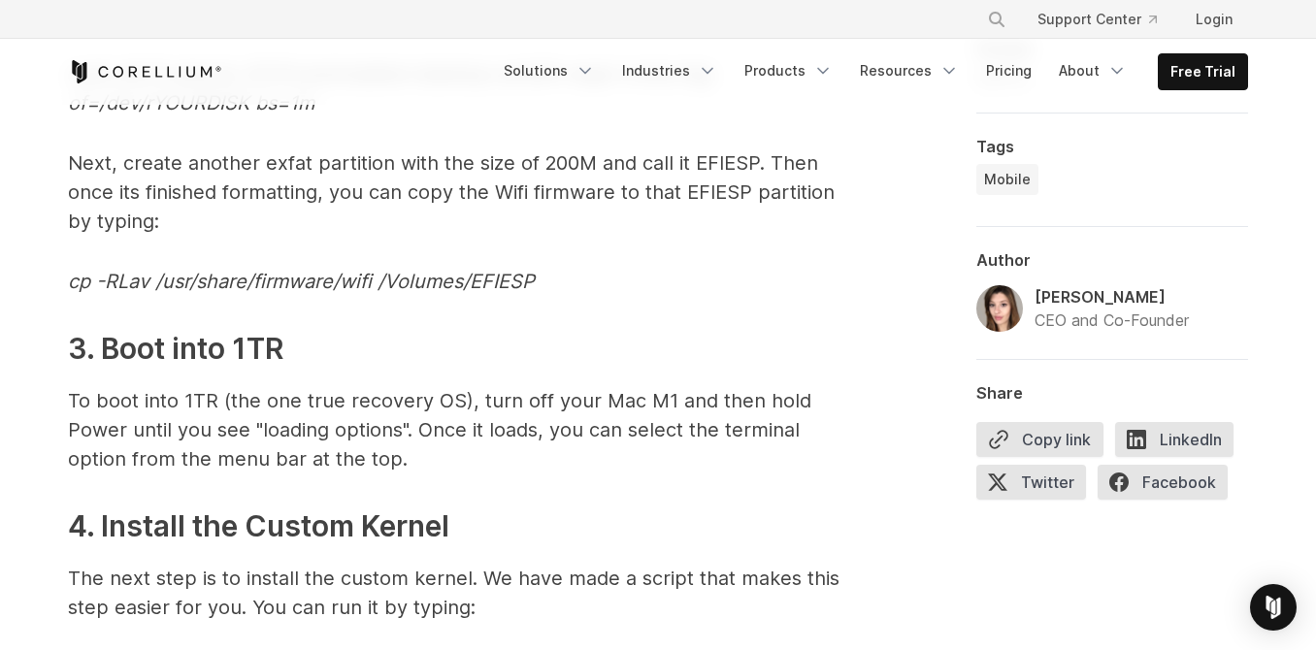
scroll to position [7667, 0]
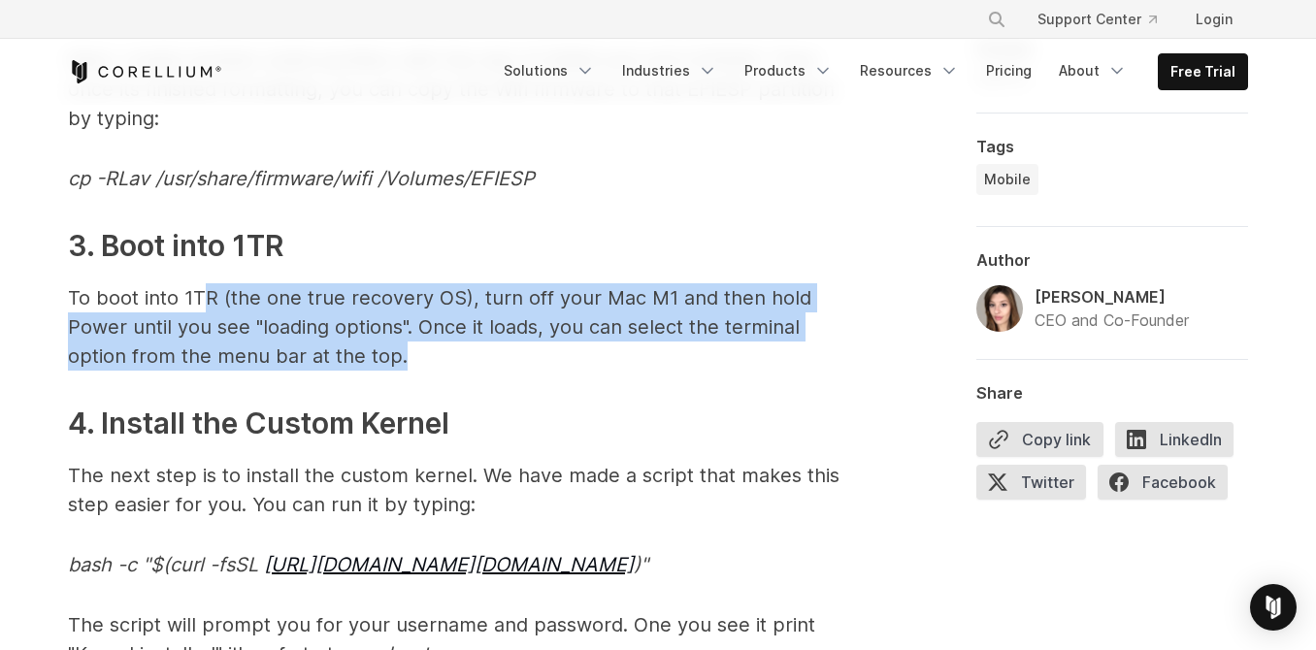
drag, startPoint x: 447, startPoint y: 365, endPoint x: 320, endPoint y: 323, distance: 133.8
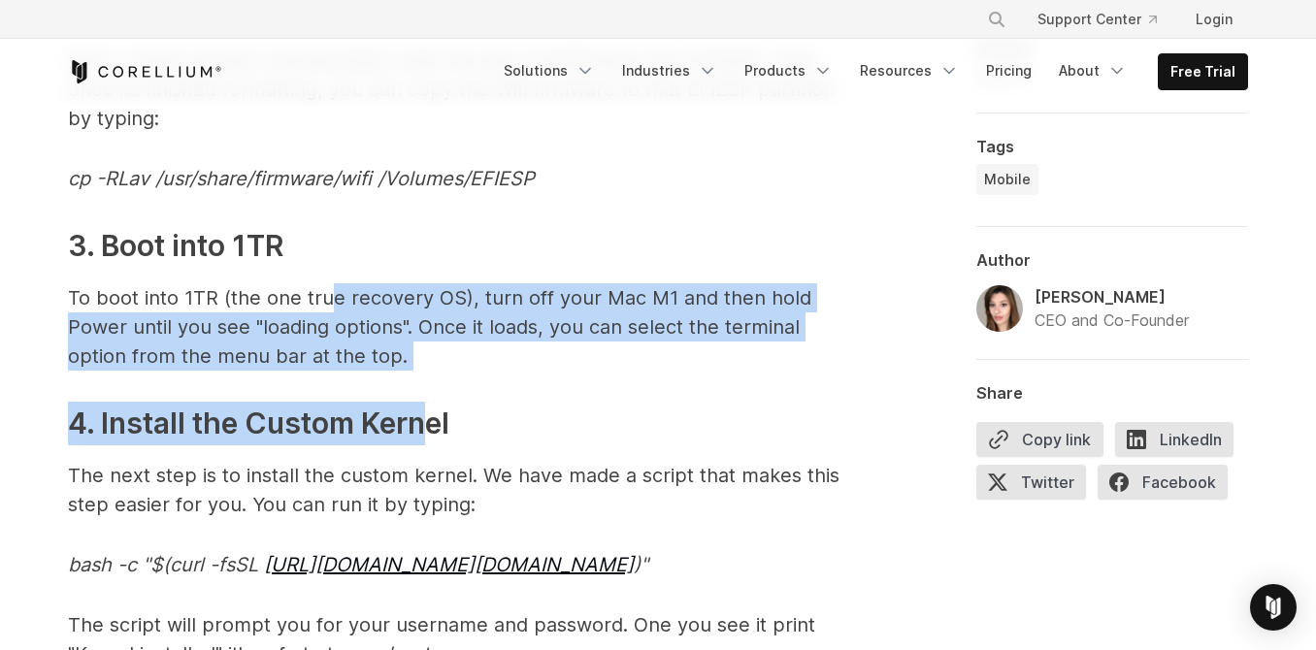
drag, startPoint x: 420, startPoint y: 372, endPoint x: 358, endPoint y: 300, distance: 94.9
click at [451, 356] on p "To boot into 1TR (the one true recovery OS), turn off your Mac M1 and then hold…" at bounding box center [456, 326] width 776 height 87
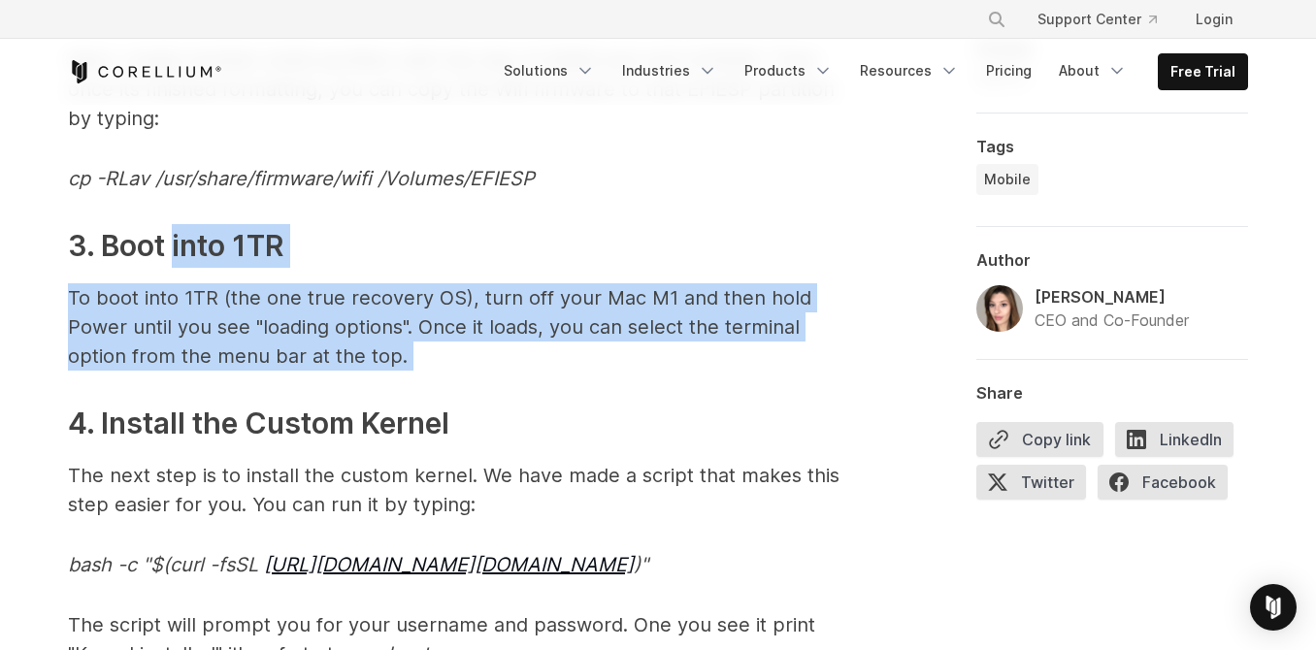
drag, startPoint x: 451, startPoint y: 356, endPoint x: 175, endPoint y: 255, distance: 294.4
click at [391, 322] on p "To boot into 1TR (the one true recovery OS), turn off your Mac M1 and then hold…" at bounding box center [456, 326] width 776 height 87
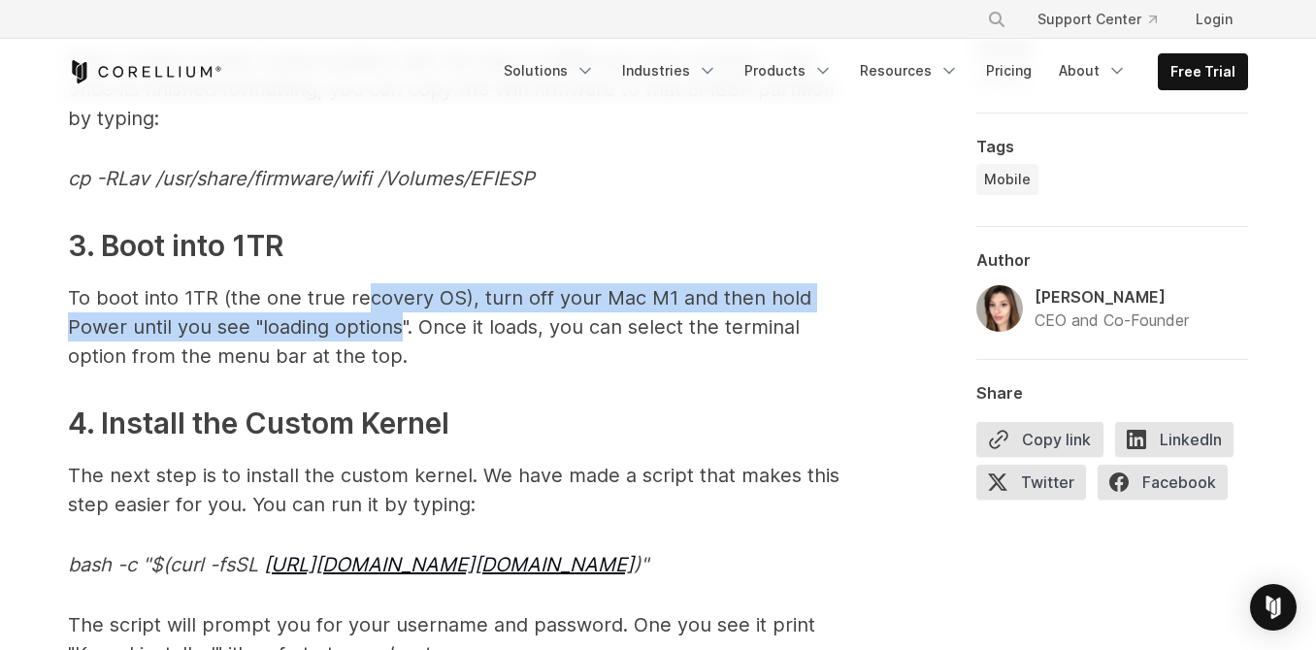
drag, startPoint x: 403, startPoint y: 333, endPoint x: 370, endPoint y: 285, distance: 57.9
click at [364, 284] on p "To boot into 1TR (the one true recovery OS), turn off your Mac M1 and then hold…" at bounding box center [456, 326] width 776 height 87
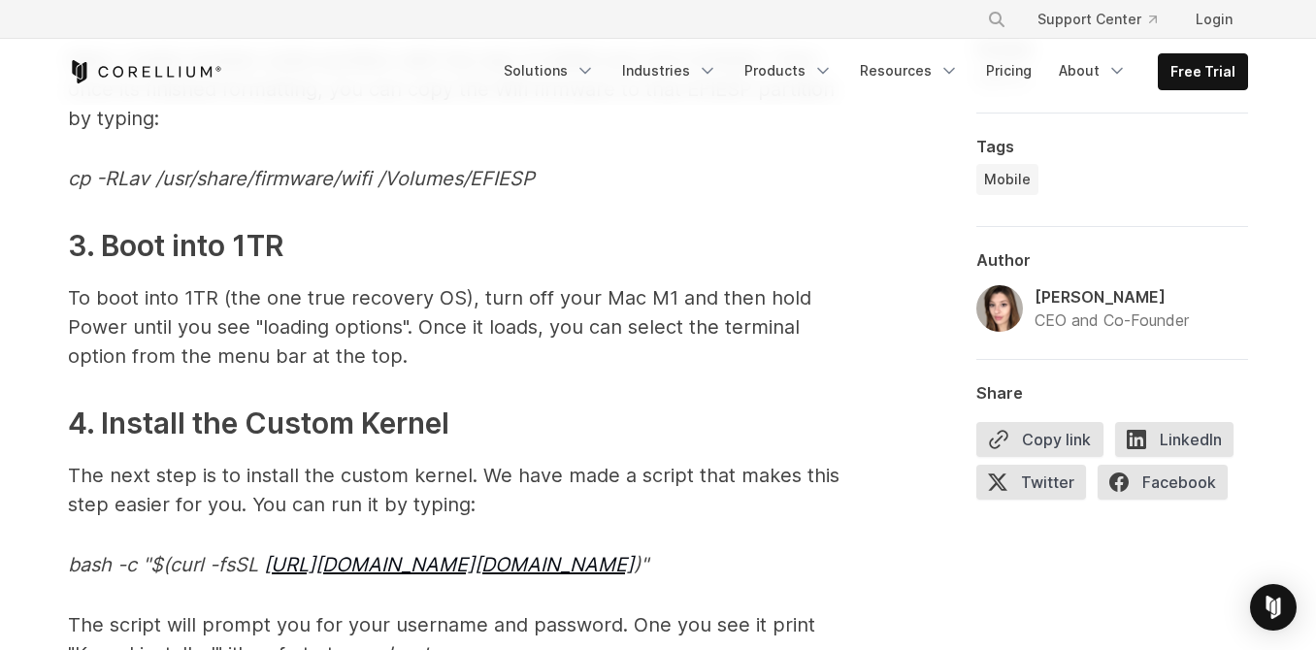
click at [463, 357] on p "To boot into 1TR (the one true recovery OS), turn off your Mac M1 and then hold…" at bounding box center [456, 326] width 776 height 87
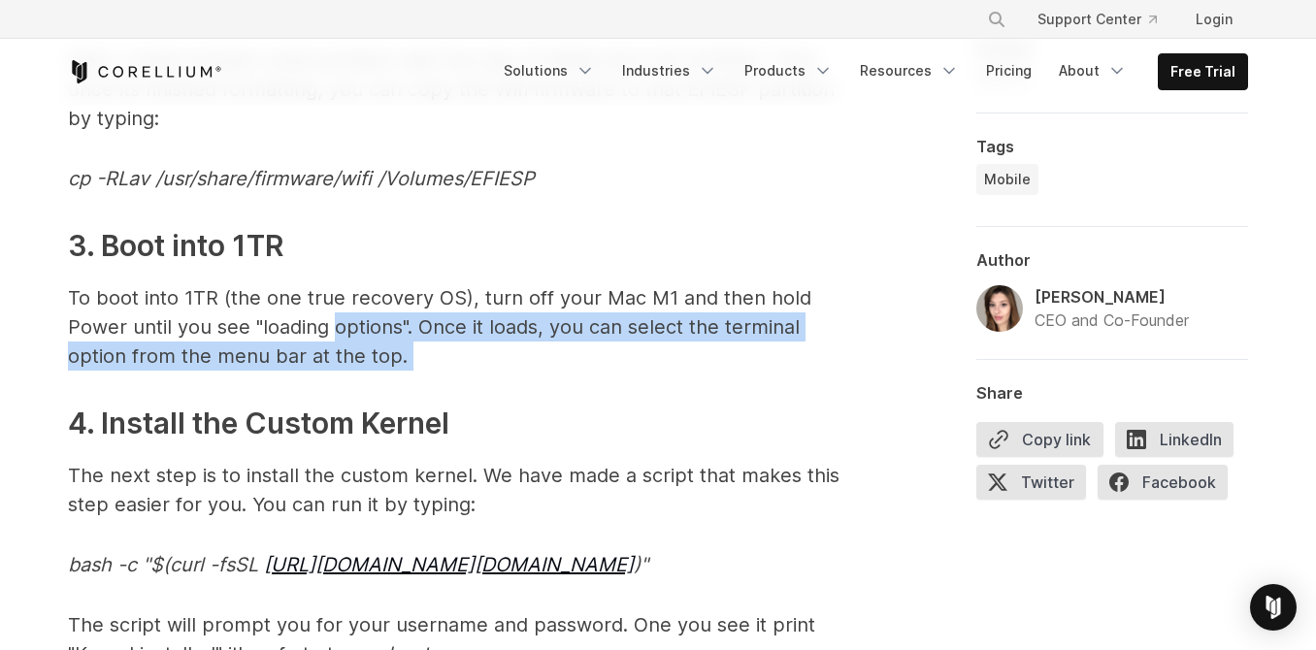
drag, startPoint x: 419, startPoint y: 347, endPoint x: 384, endPoint y: 328, distance: 40.0
click at [356, 320] on p "To boot into 1TR (the one true recovery OS), turn off your Mac M1 and then hold…" at bounding box center [456, 326] width 776 height 87
click at [431, 358] on p "To boot into 1TR (the one true recovery OS), turn off your Mac M1 and then hold…" at bounding box center [456, 326] width 776 height 87
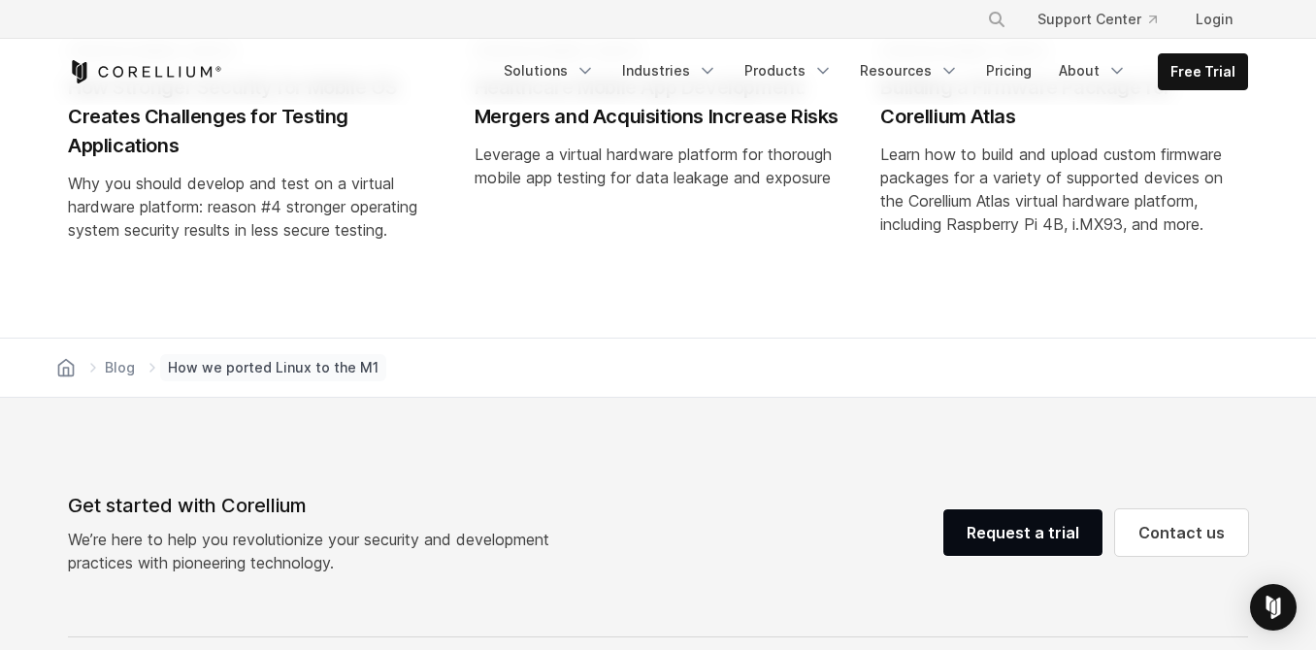
scroll to position [9899, 0]
